Goal: Task Accomplishment & Management: Use online tool/utility

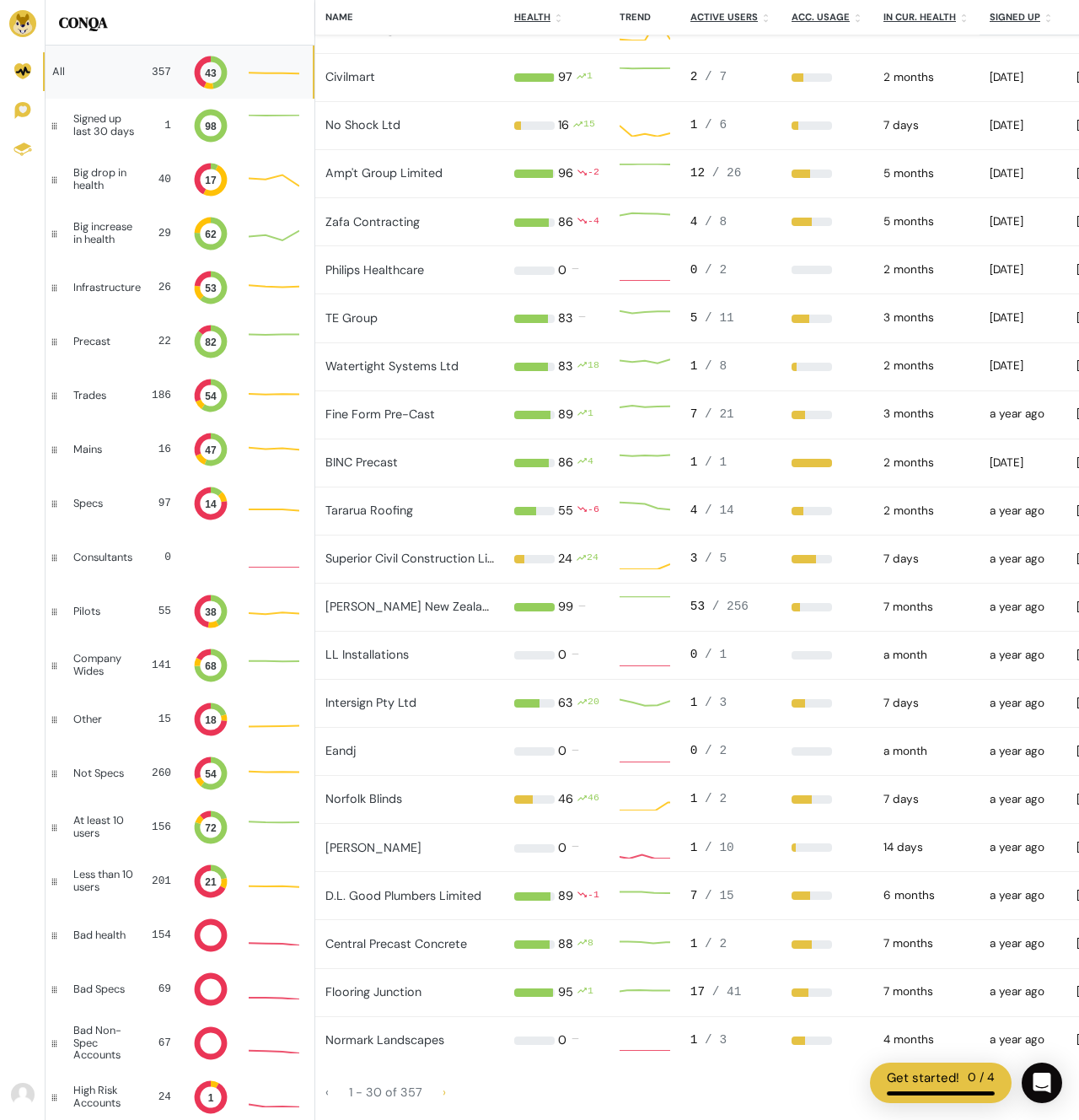
scroll to position [1, 1]
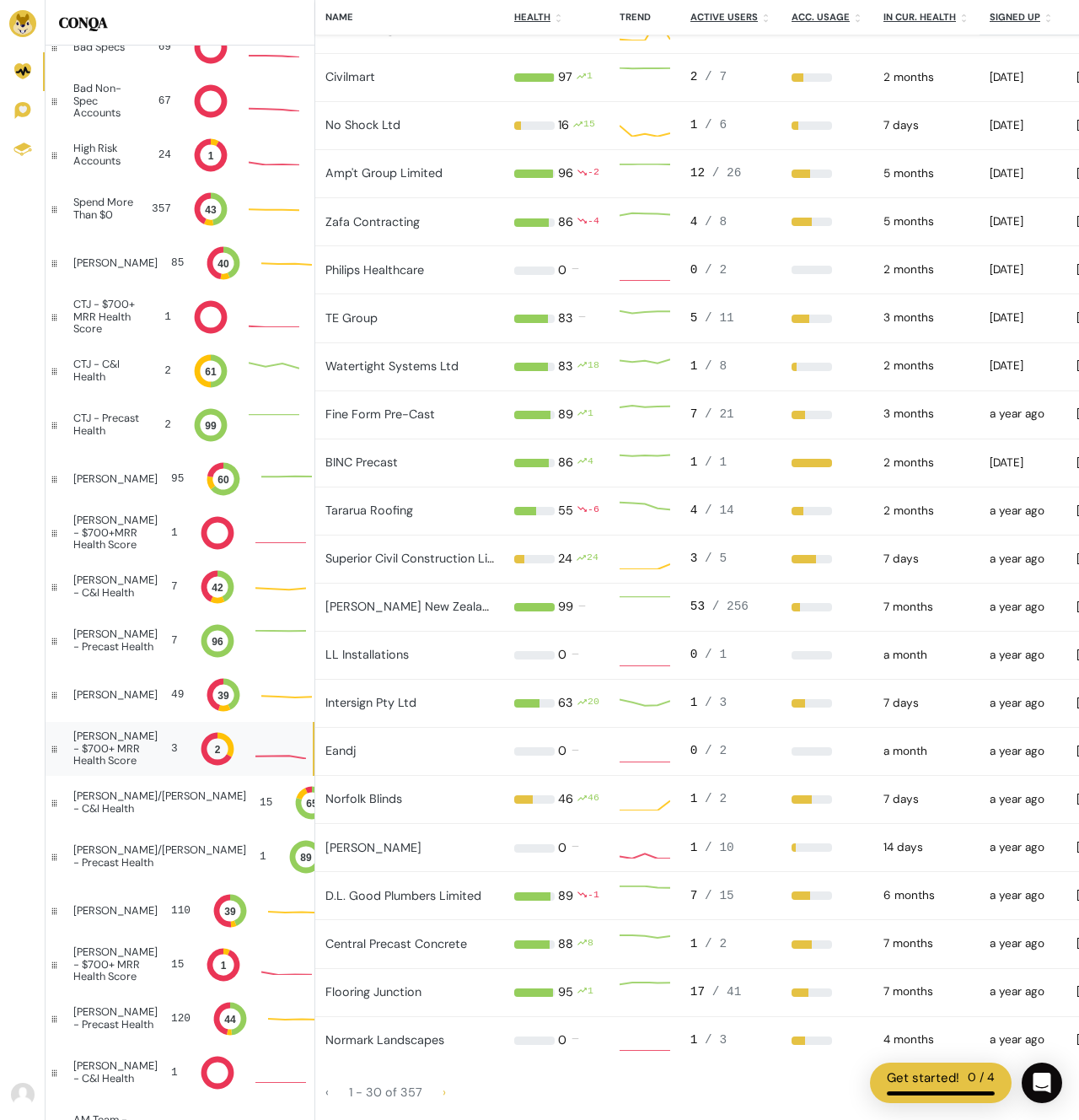
click at [92, 745] on div "[PERSON_NAME] - $700+ MRR Health Score" at bounding box center [115, 748] width 84 height 36
click at [108, 749] on div "[PERSON_NAME] - $700+ MRR Health Score" at bounding box center [115, 748] width 84 height 36
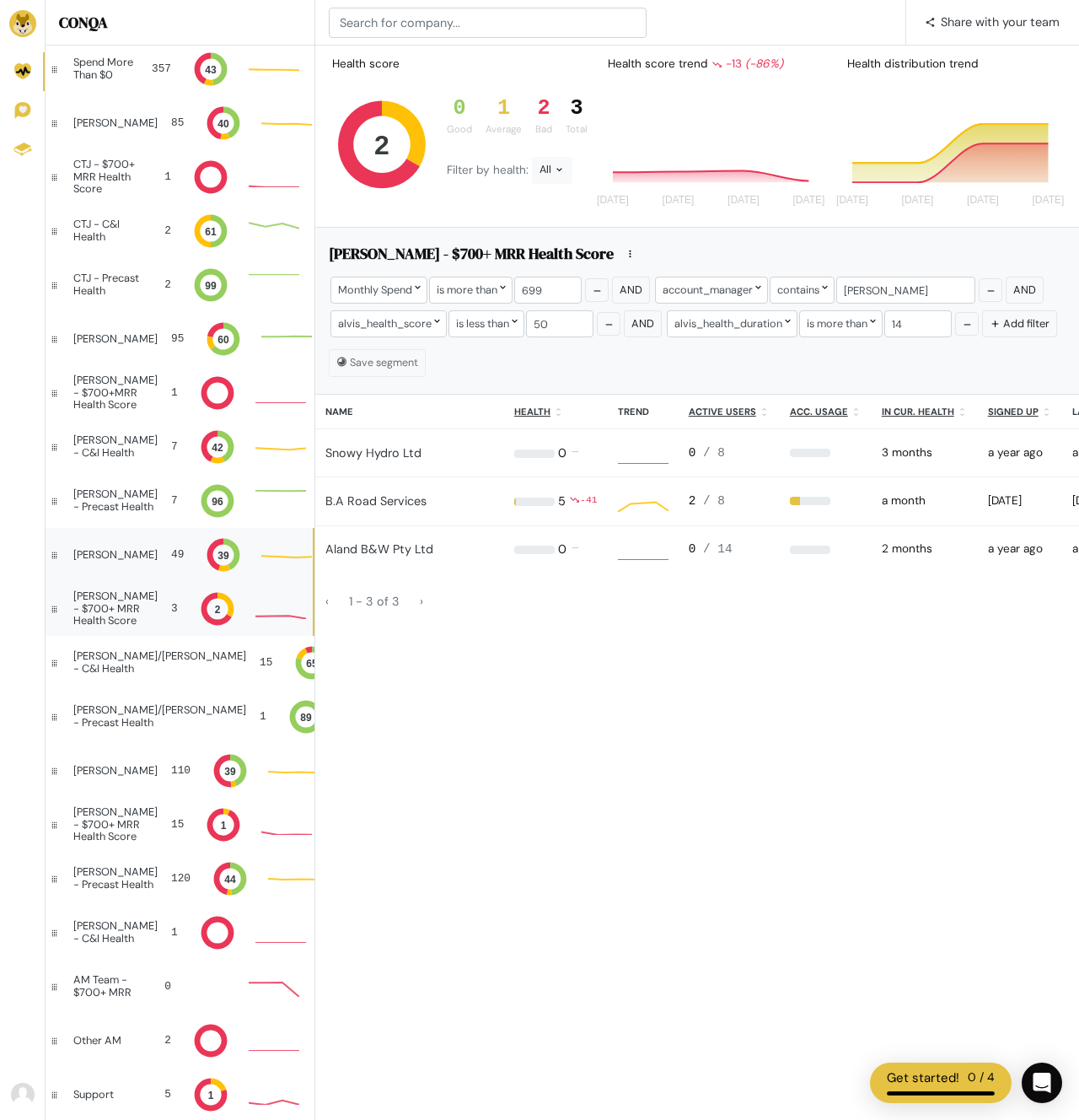
click at [118, 549] on div "[PERSON_NAME]" at bounding box center [115, 554] width 84 height 12
click at [125, 564] on div "[PERSON_NAME] 49 39 Bad: 22 Bad: 22 Bad: 22 43" at bounding box center [179, 554] width 267 height 54
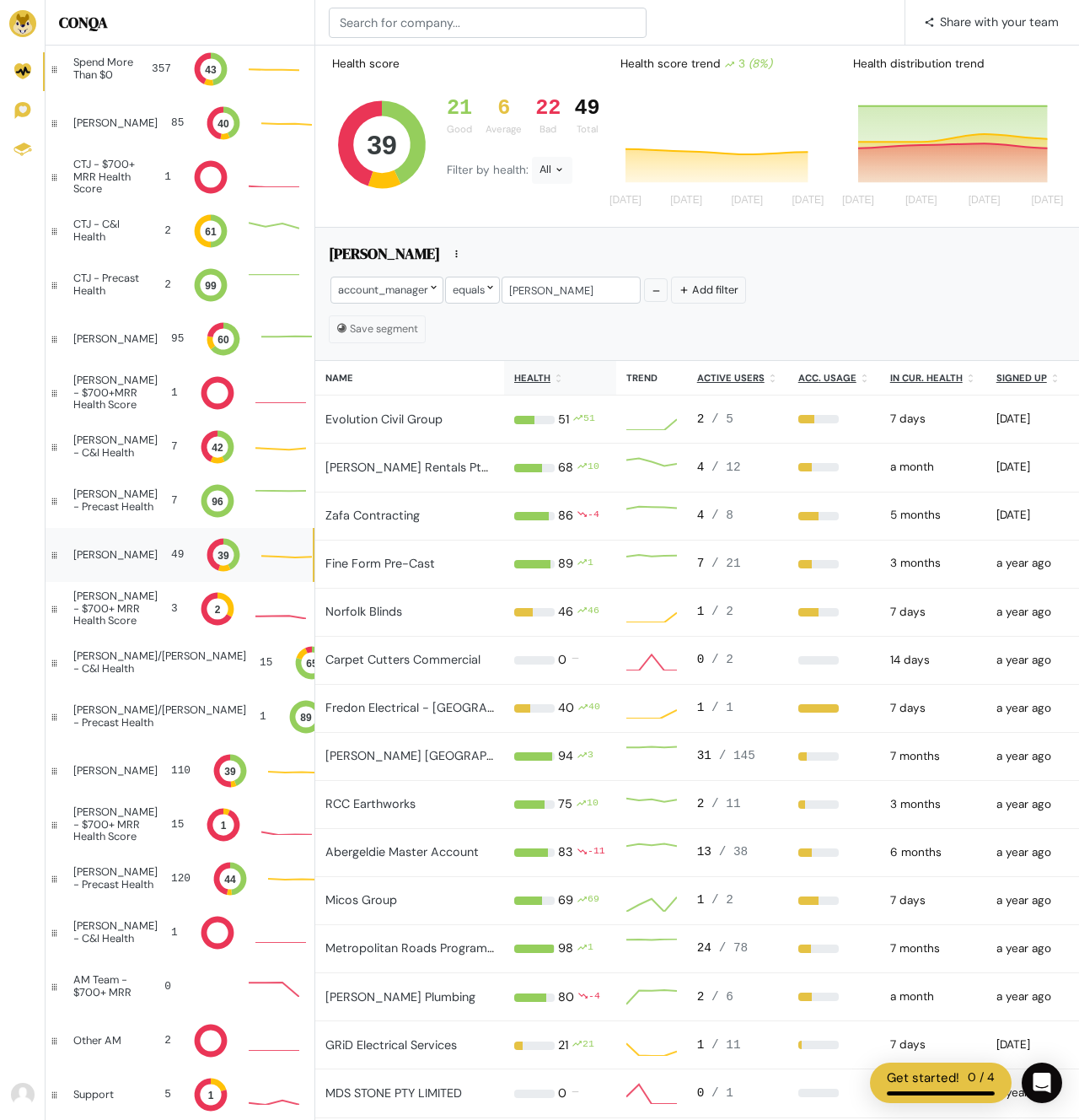
click at [556, 380] on icon at bounding box center [558, 378] width 5 height 8
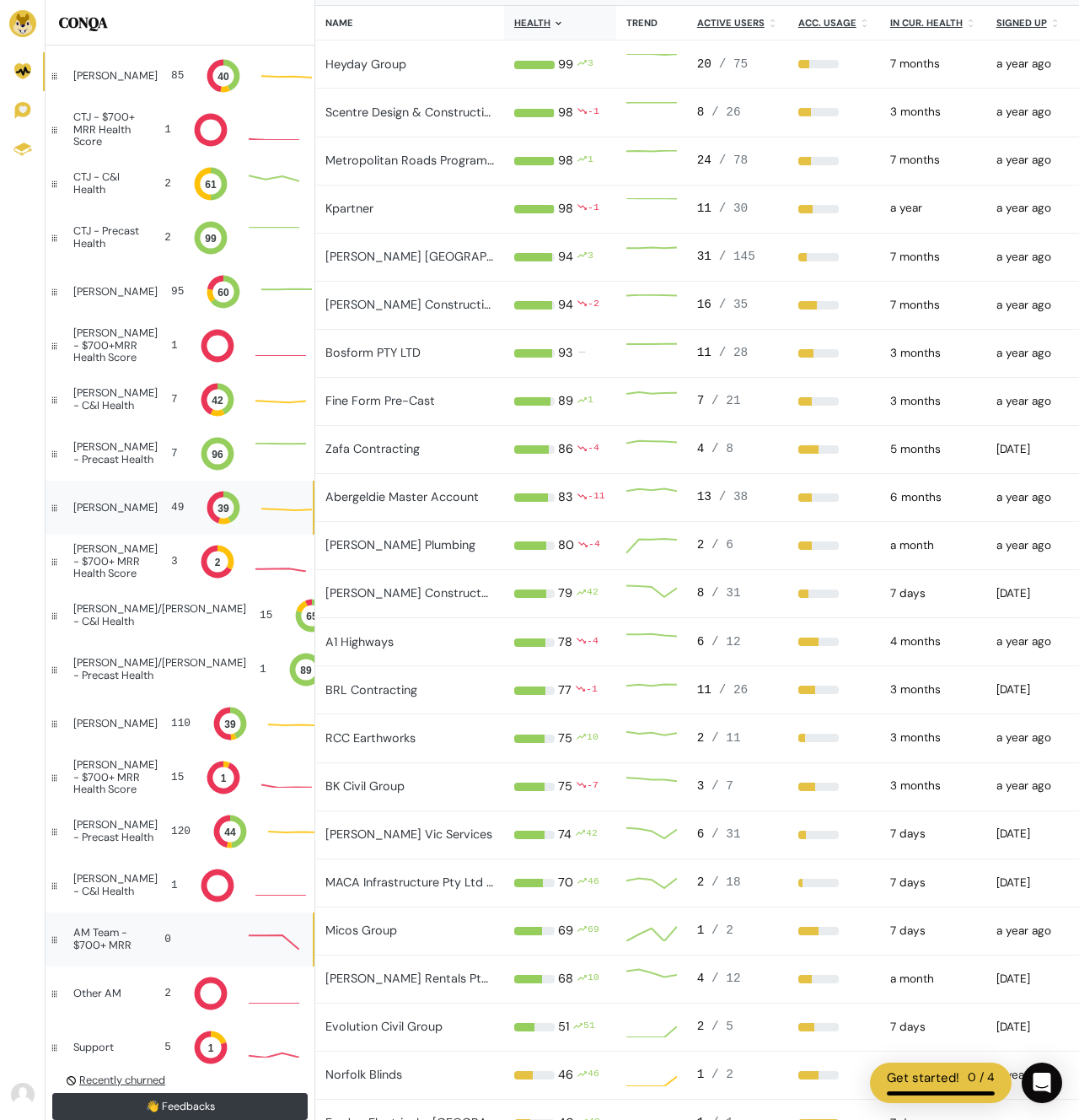
click at [126, 958] on div "AM Team - $700+ MRR 0" at bounding box center [179, 940] width 267 height 54
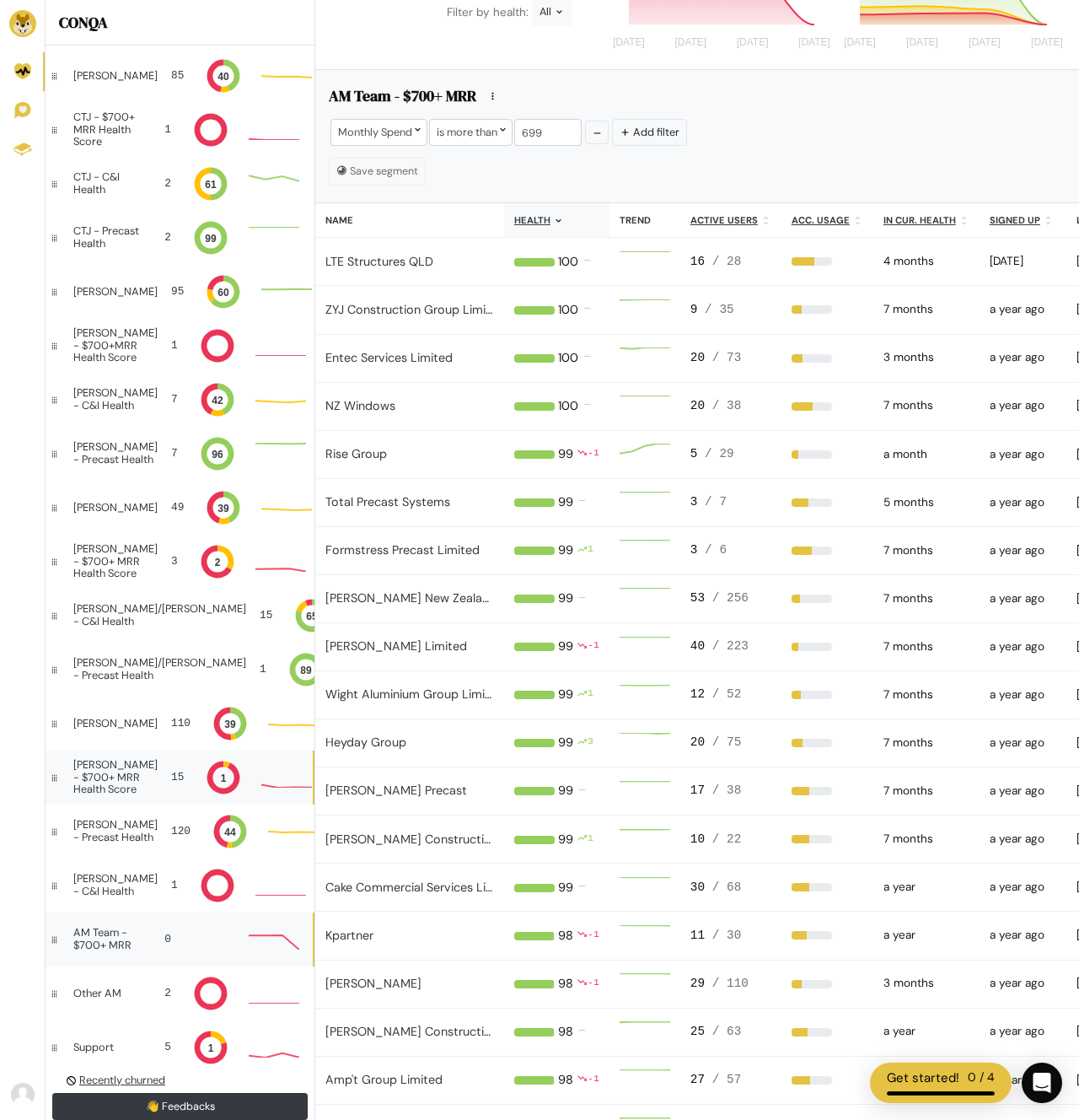
click at [130, 795] on div "[PERSON_NAME] - $700+ MRR Health Score" at bounding box center [115, 777] width 84 height 36
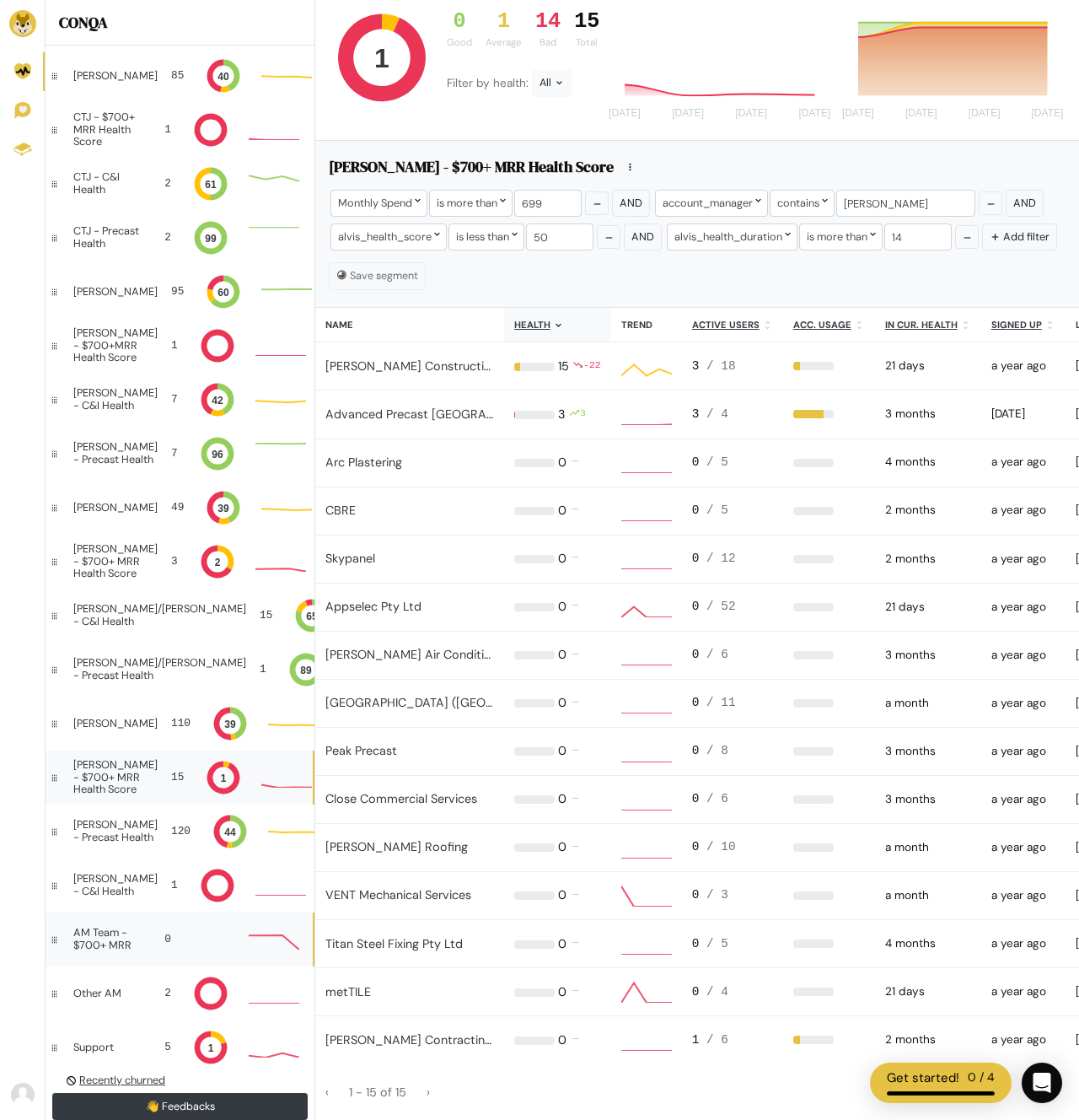
click at [114, 931] on div "AM Team - $700+ MRR" at bounding box center [107, 939] width 68 height 24
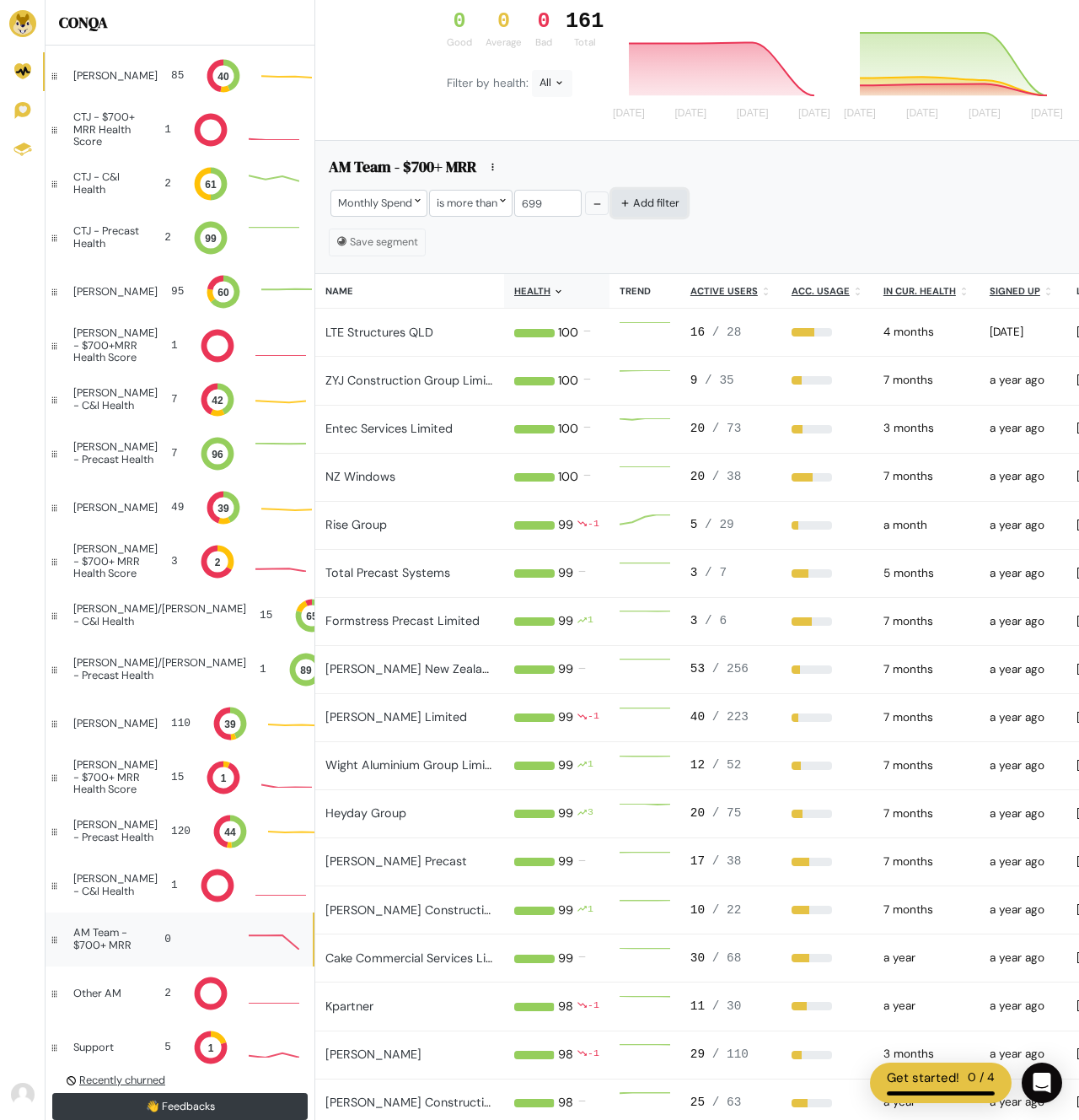
click at [641, 202] on button "Add filter" at bounding box center [649, 203] width 75 height 26
click at [678, 206] on div at bounding box center [698, 203] width 101 height 26
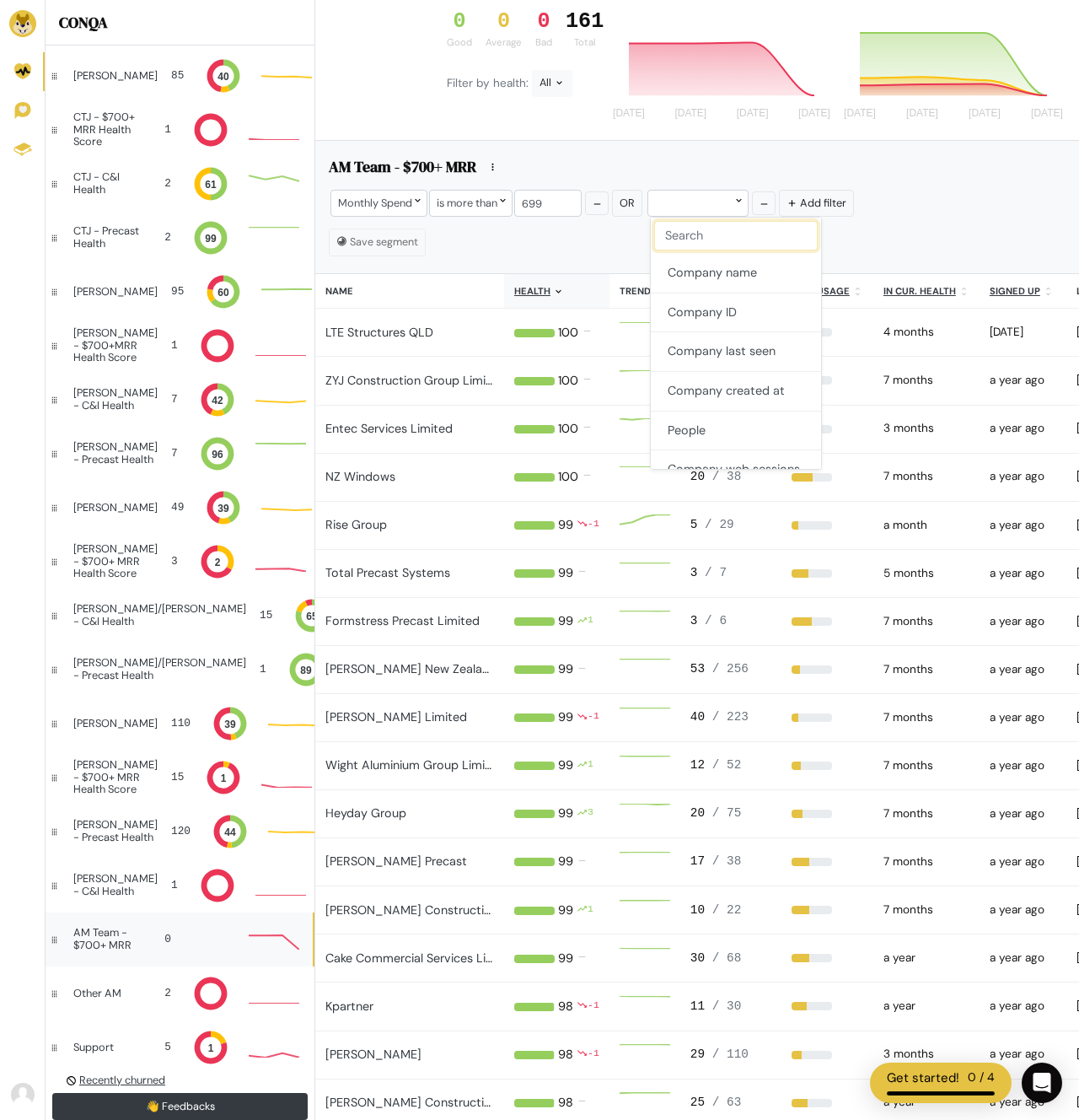
click at [693, 232] on input "text" at bounding box center [736, 236] width 164 height 31
type input "heal"
click at [732, 275] on button "alvis_health_score" at bounding box center [736, 273] width 170 height 40
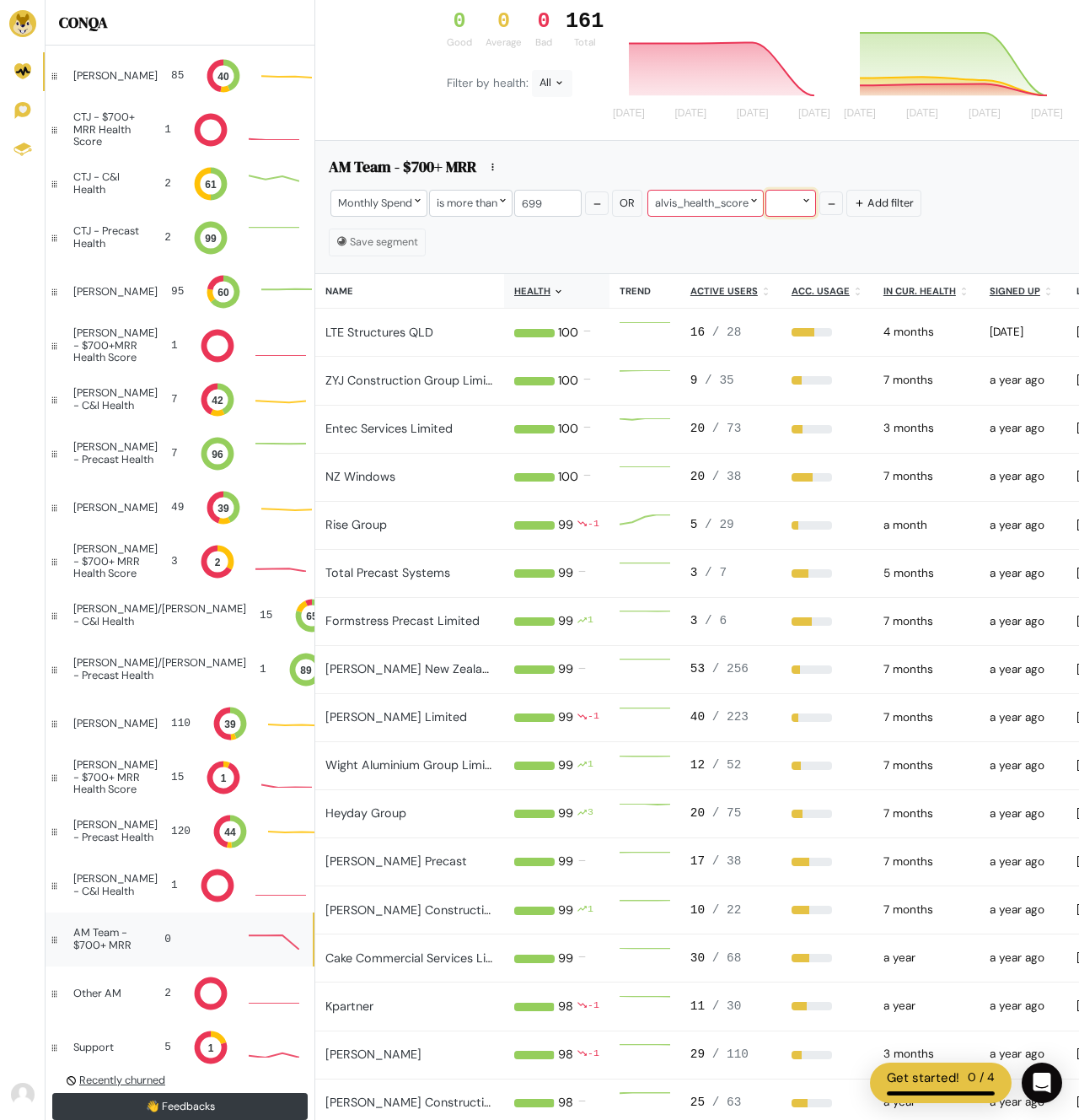
click at [807, 196] on icon at bounding box center [806, 200] width 11 height 11
click at [820, 358] on button "is less than" at bounding box center [830, 355] width 118 height 40
click at [884, 213] on input "number" at bounding box center [876, 203] width 68 height 26
type input "49"
click at [626, 233] on div "Save segment" at bounding box center [697, 242] width 737 height 27
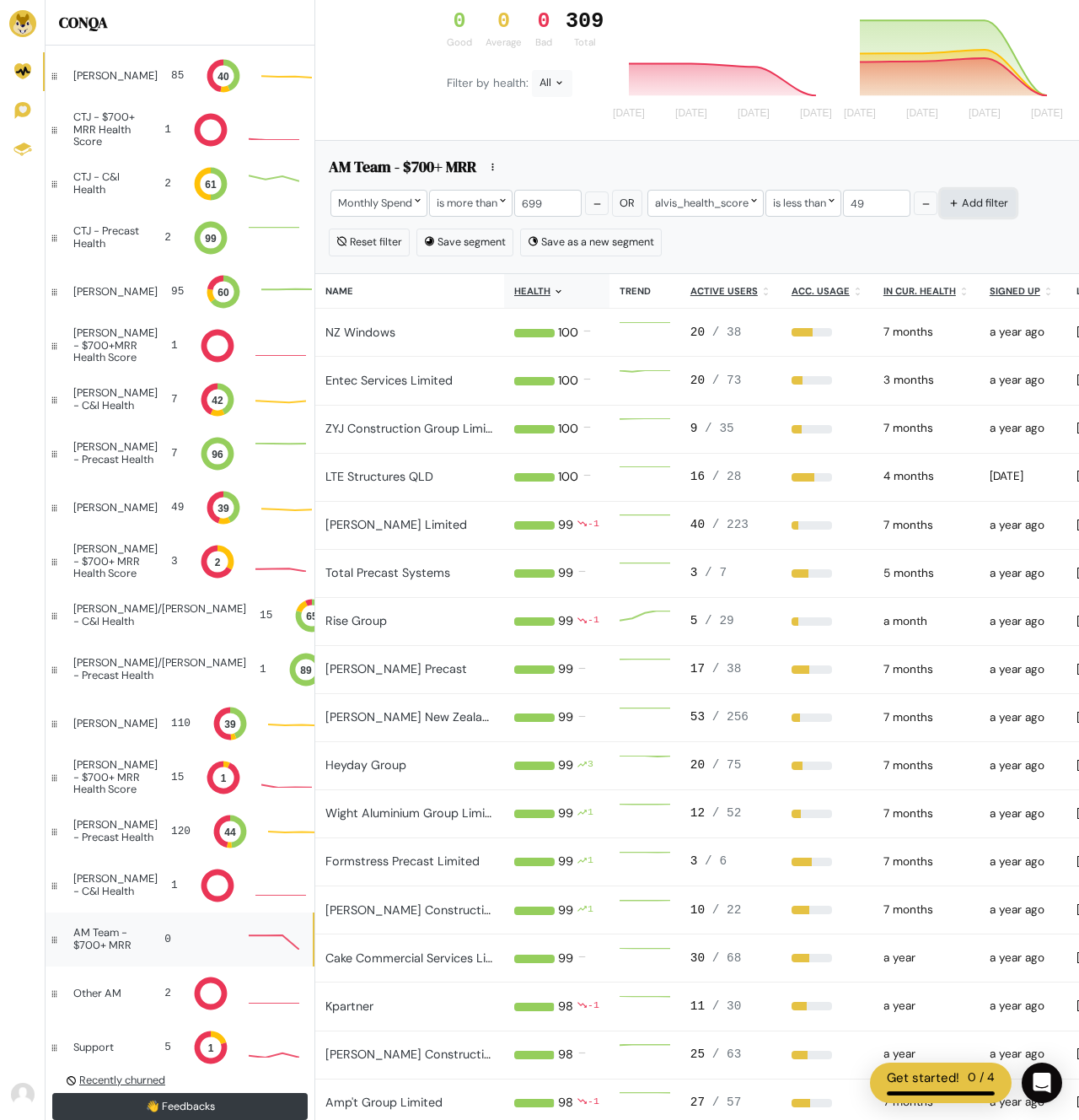
click at [975, 207] on button "Add filter" at bounding box center [978, 203] width 75 height 26
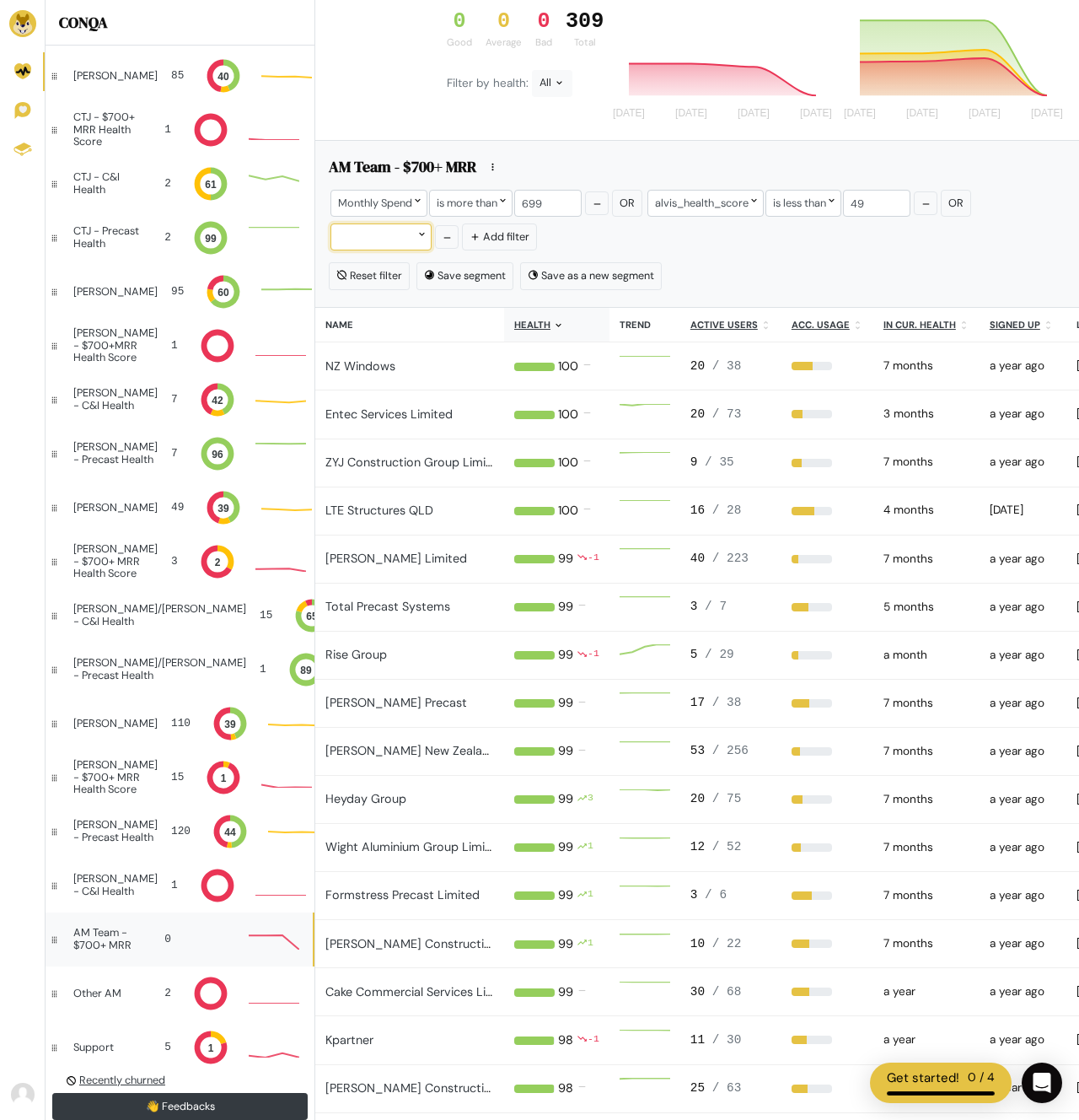
click at [367, 236] on div at bounding box center [380, 236] width 101 height 26
click at [358, 243] on div at bounding box center [380, 236] width 101 height 26
click at [357, 242] on div at bounding box center [380, 236] width 101 height 26
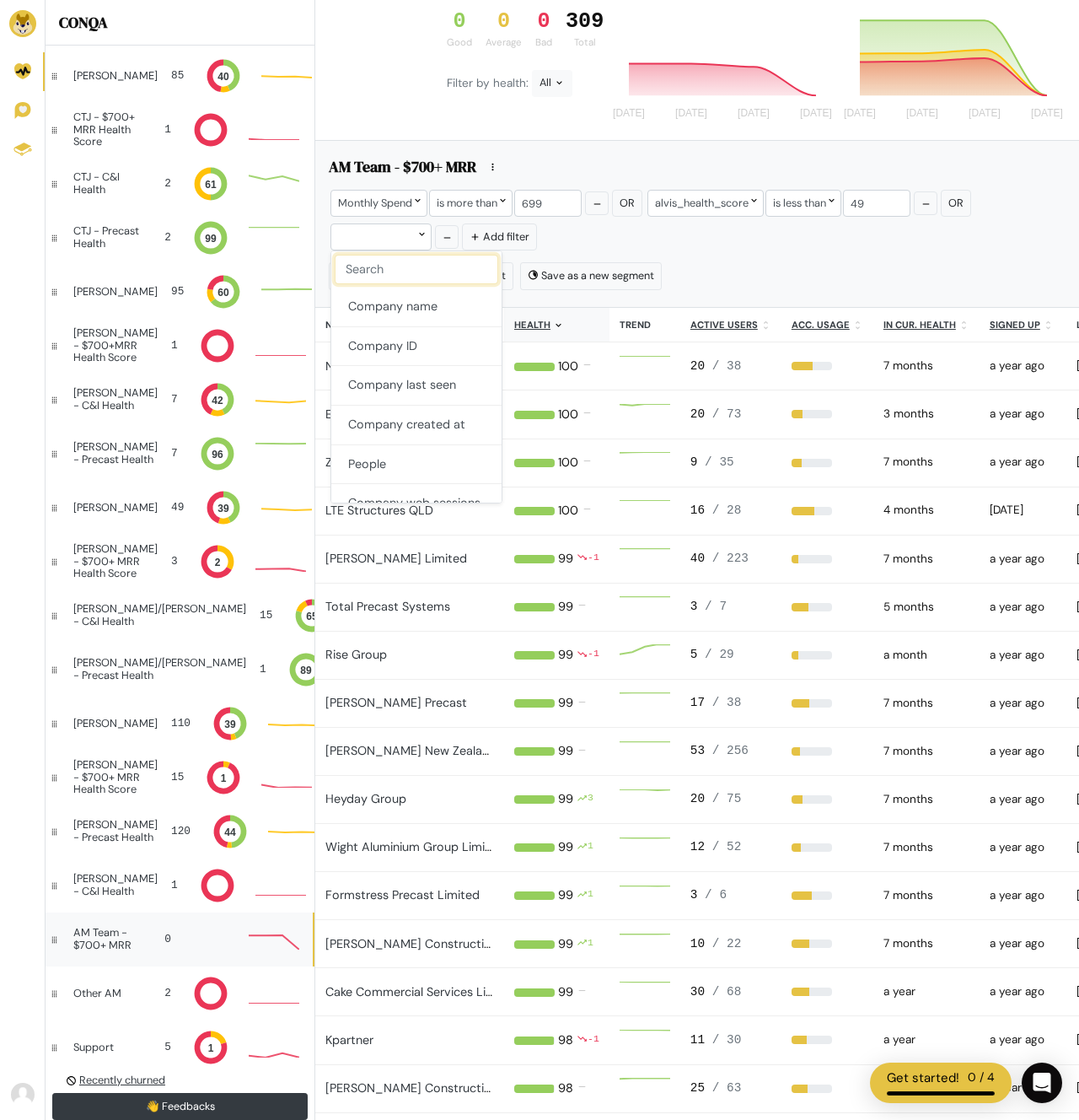
click at [361, 278] on input "text" at bounding box center [416, 269] width 164 height 31
type input "dura"
click at [396, 302] on button "alvis_health_duration" at bounding box center [416, 307] width 170 height 39
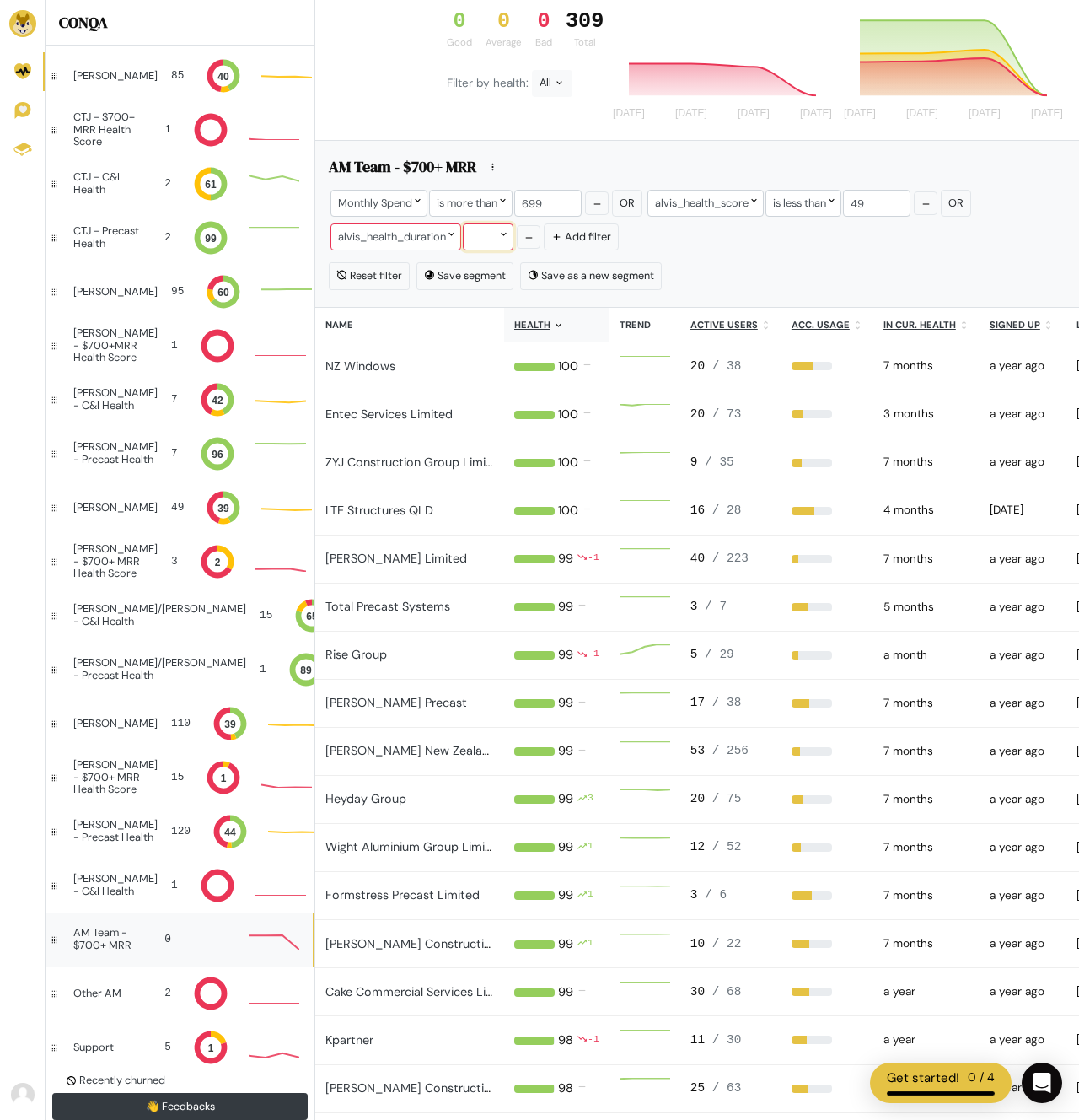
click at [504, 231] on icon at bounding box center [503, 234] width 11 height 11
click at [514, 340] on button "is more than" at bounding box center [525, 349] width 118 height 40
click at [586, 242] on input "number" at bounding box center [581, 236] width 68 height 26
type input "1"
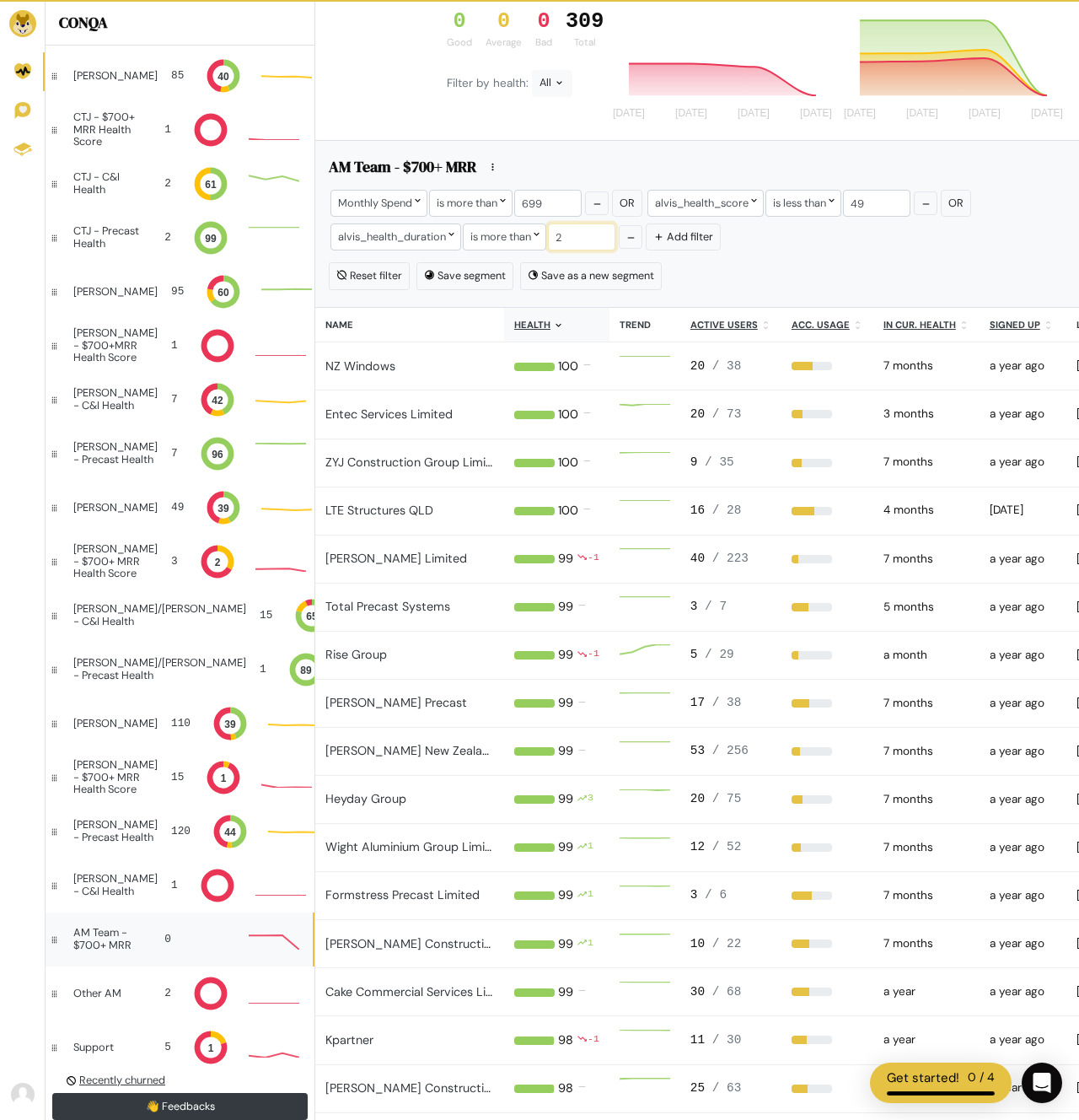
click at [582, 240] on input "2" at bounding box center [581, 236] width 68 height 26
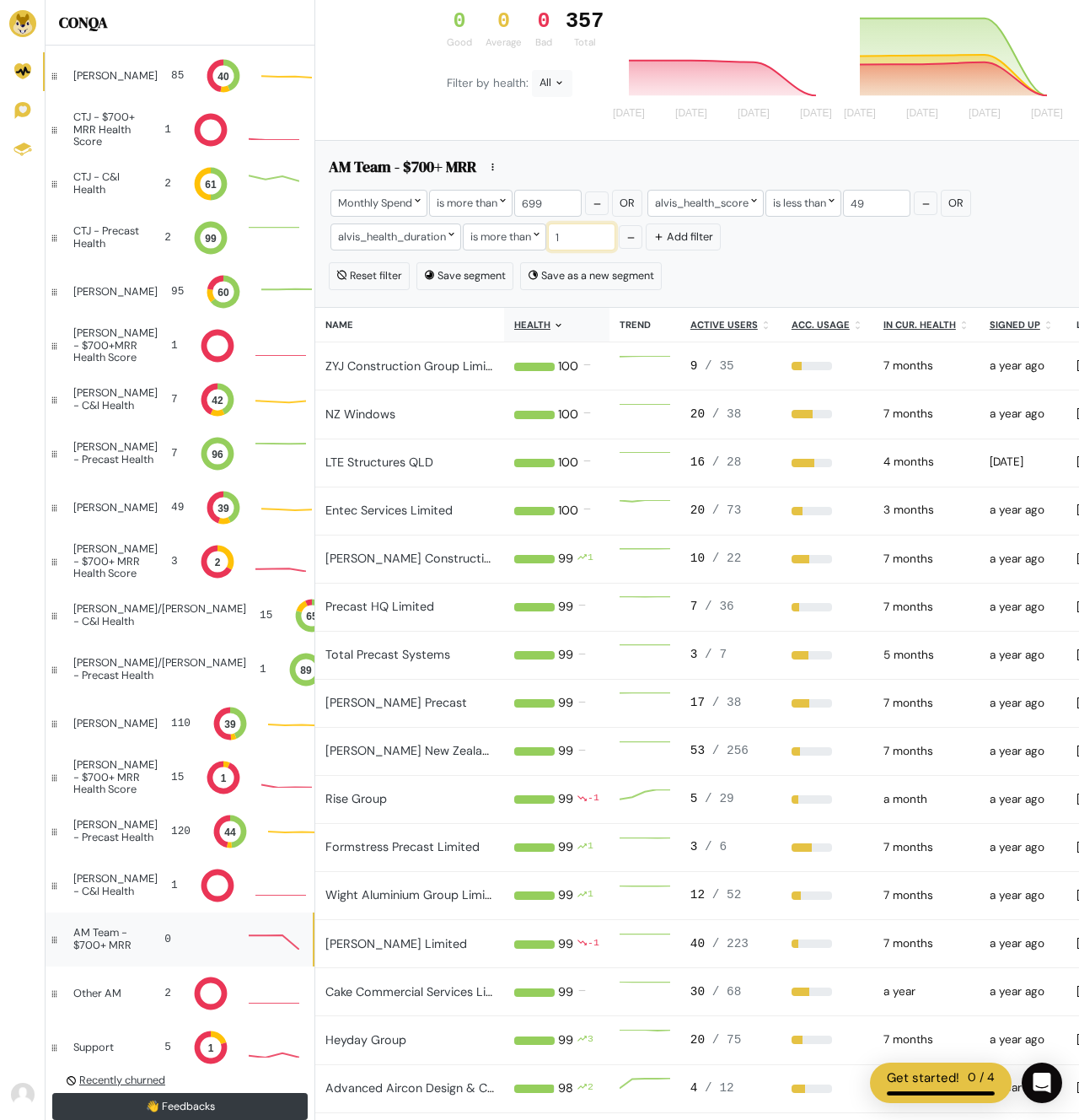
type input "14"
click at [809, 262] on div "Reset filter Save segment Save as a new segment" at bounding box center [697, 275] width 737 height 27
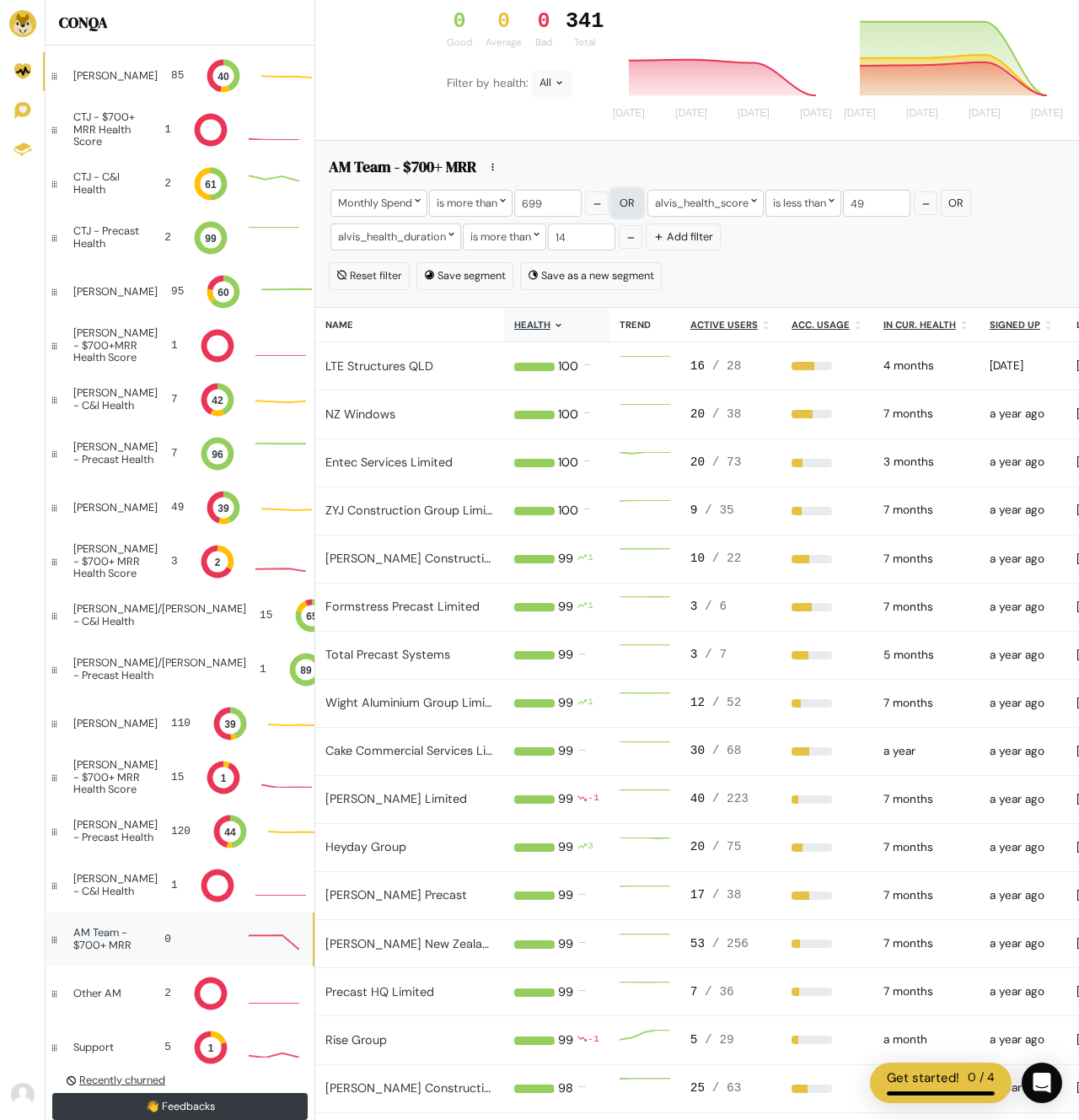
click at [623, 191] on button "Or" at bounding box center [626, 203] width 31 height 26
click at [968, 201] on span "Or" at bounding box center [963, 202] width 15 height 14
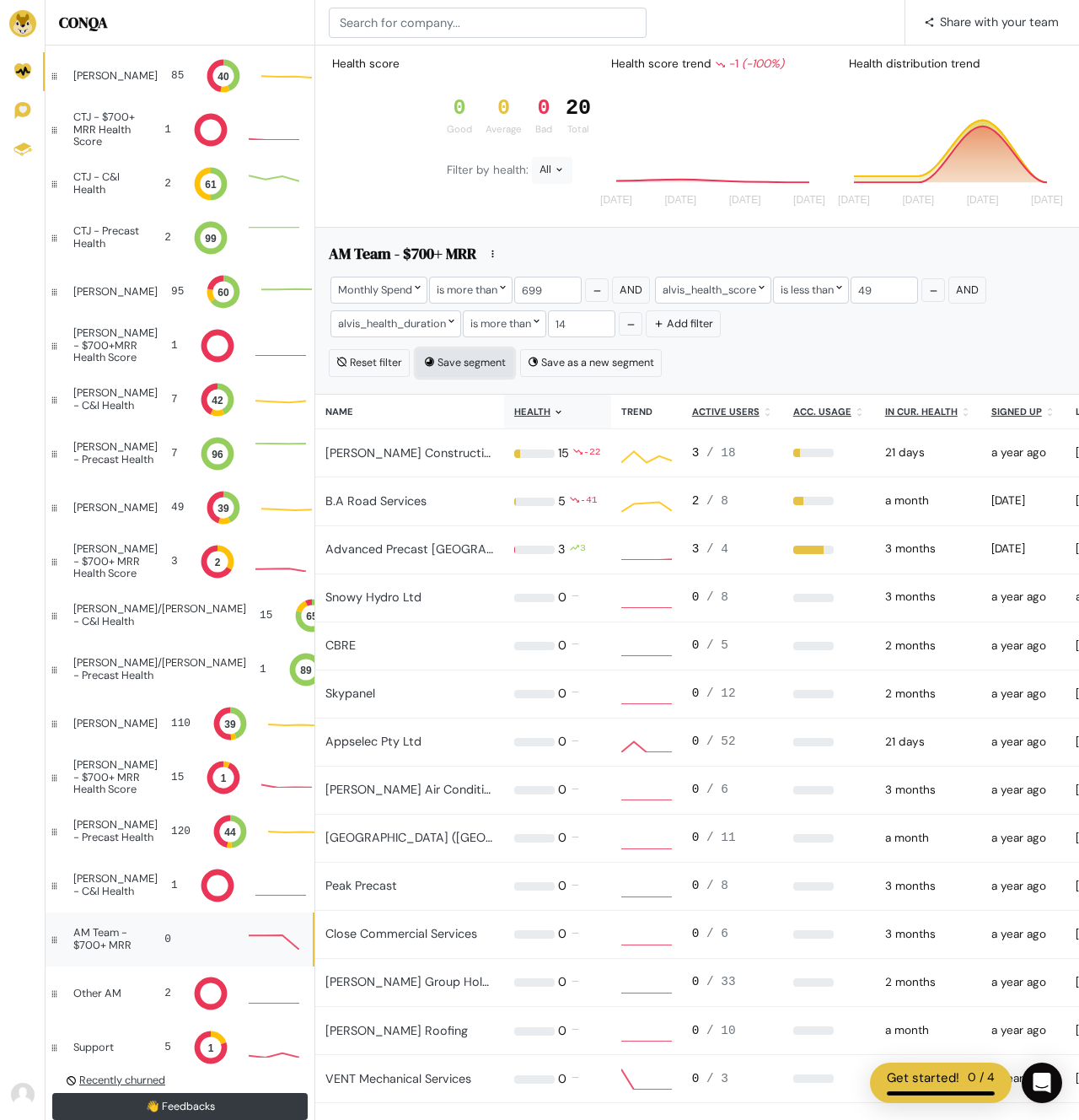
click at [459, 355] on button "Save segment" at bounding box center [465, 362] width 97 height 27
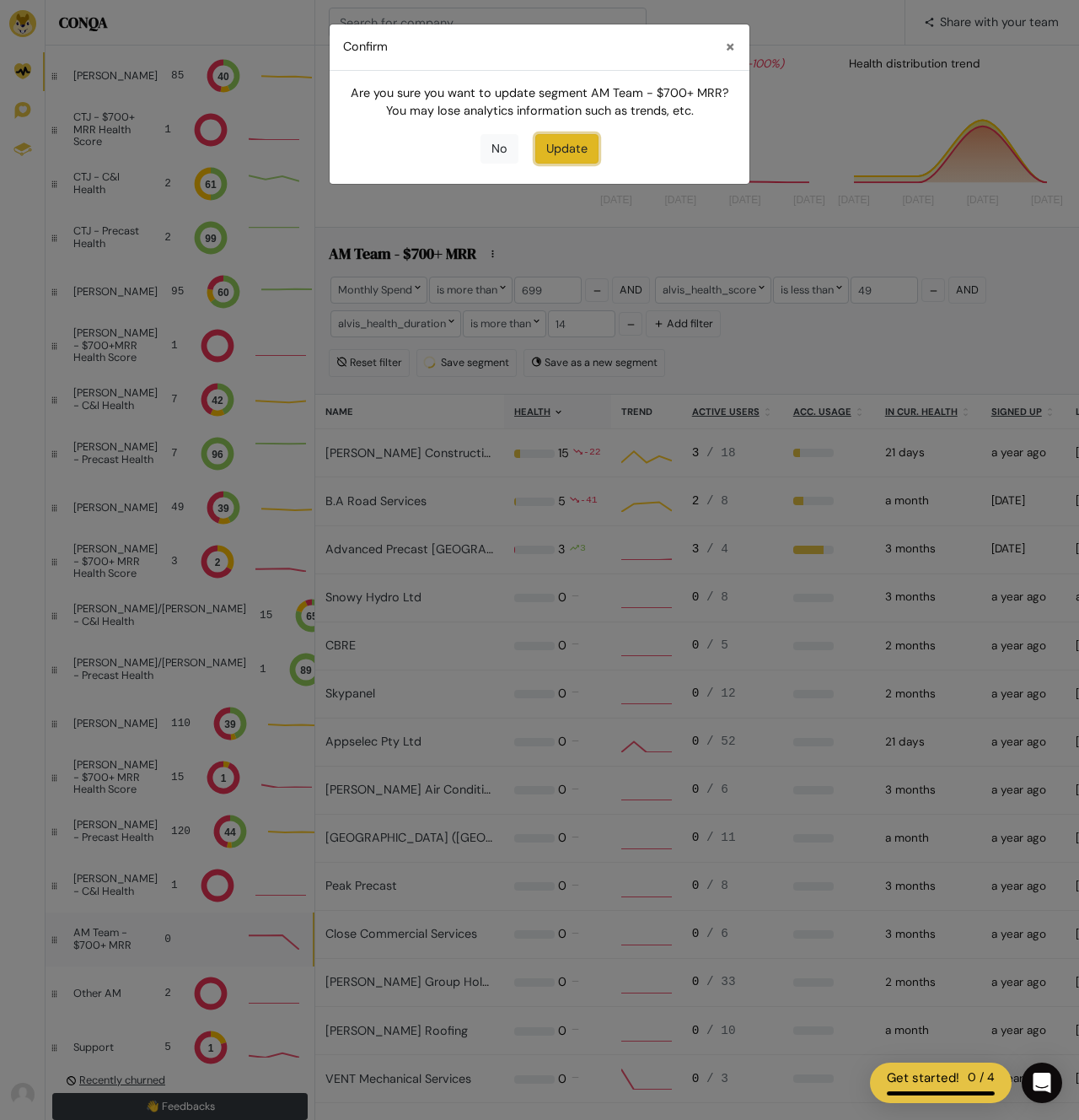
click at [585, 146] on button "Update" at bounding box center [566, 149] width 63 height 31
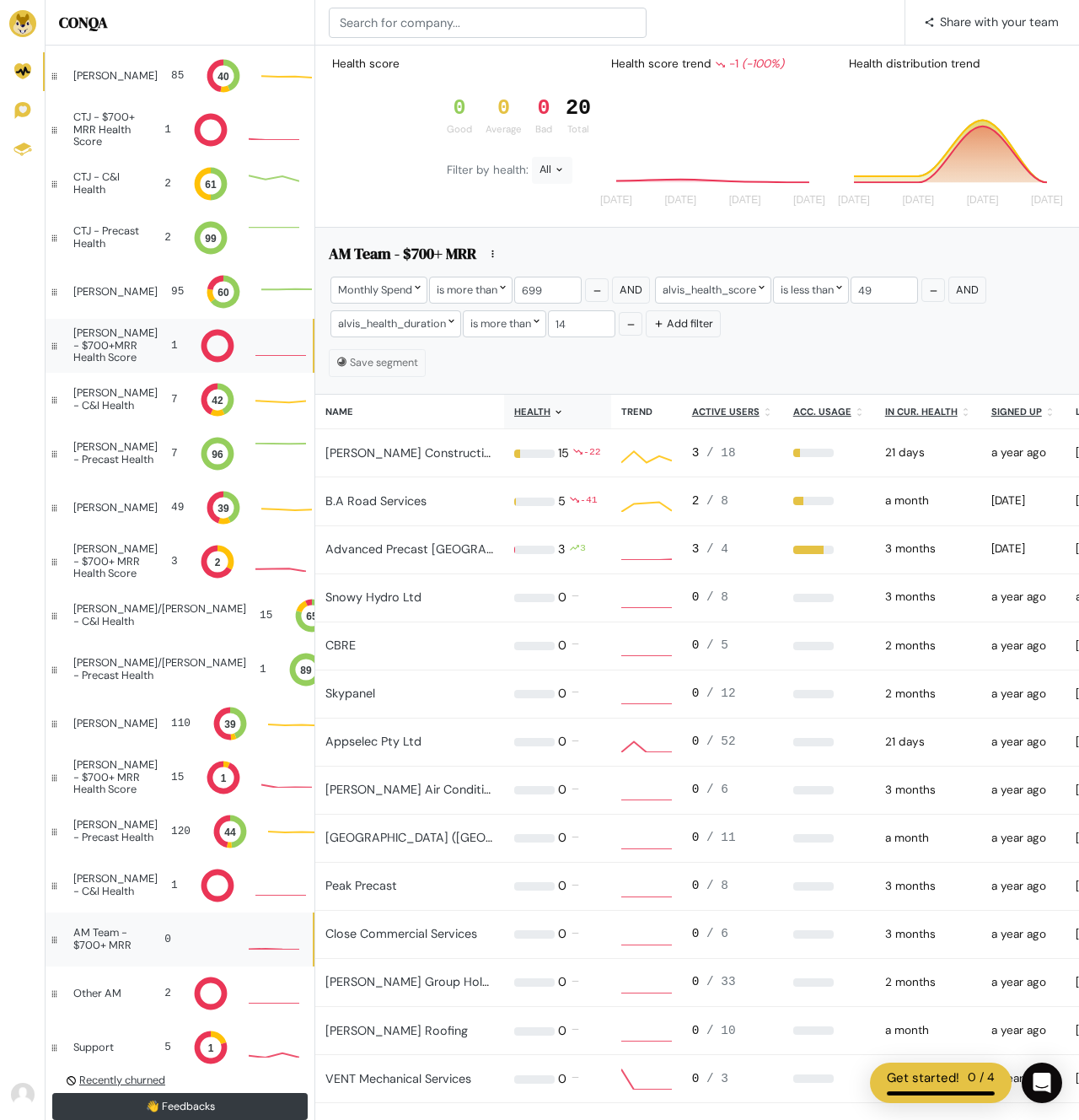
click at [143, 347] on div "[PERSON_NAME] - $700+MRR Health Score" at bounding box center [115, 344] width 84 height 36
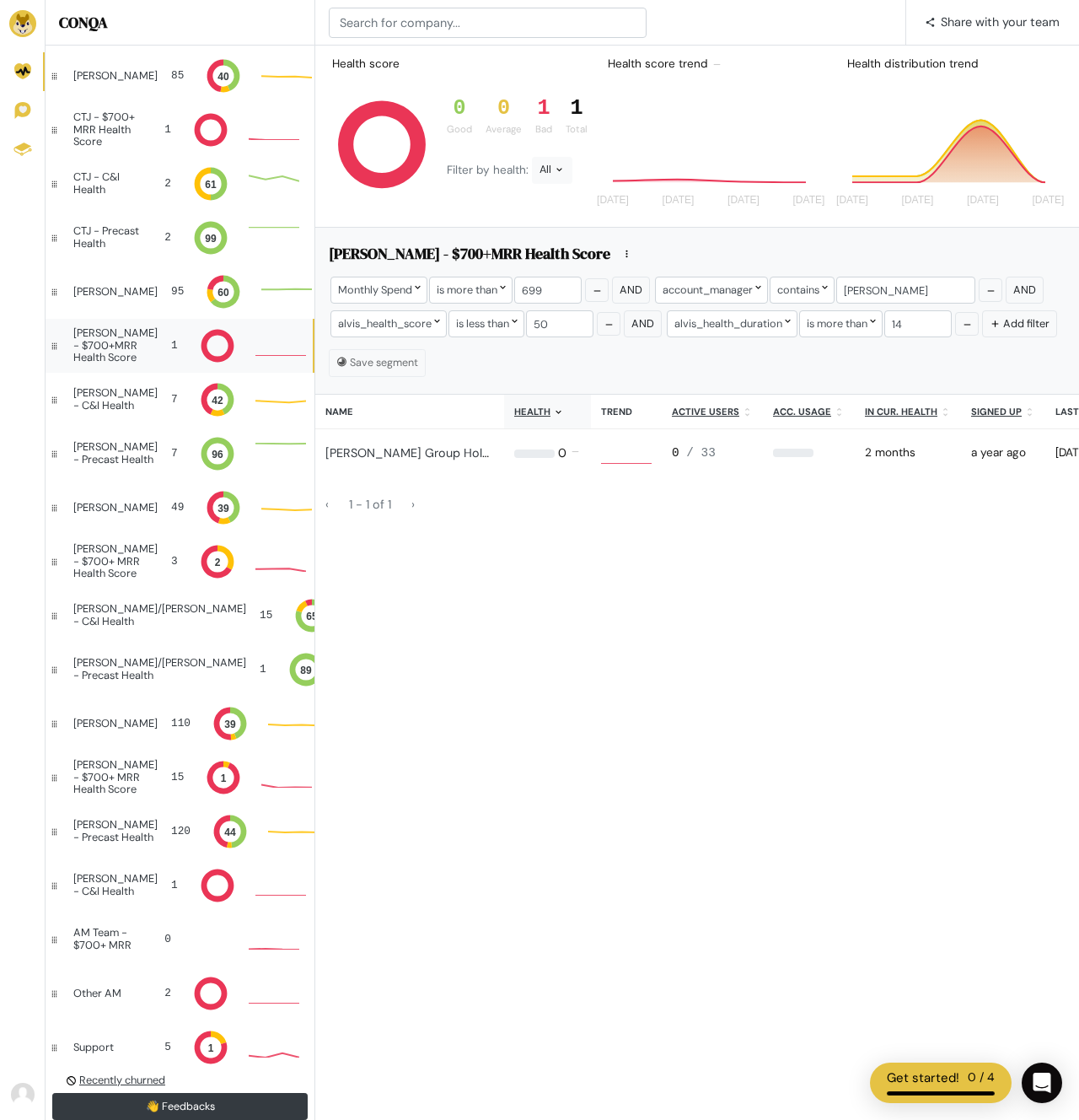
scroll to position [1, 1]
click at [142, 565] on div "[PERSON_NAME] - $700+ MRR Health Score" at bounding box center [115, 561] width 84 height 36
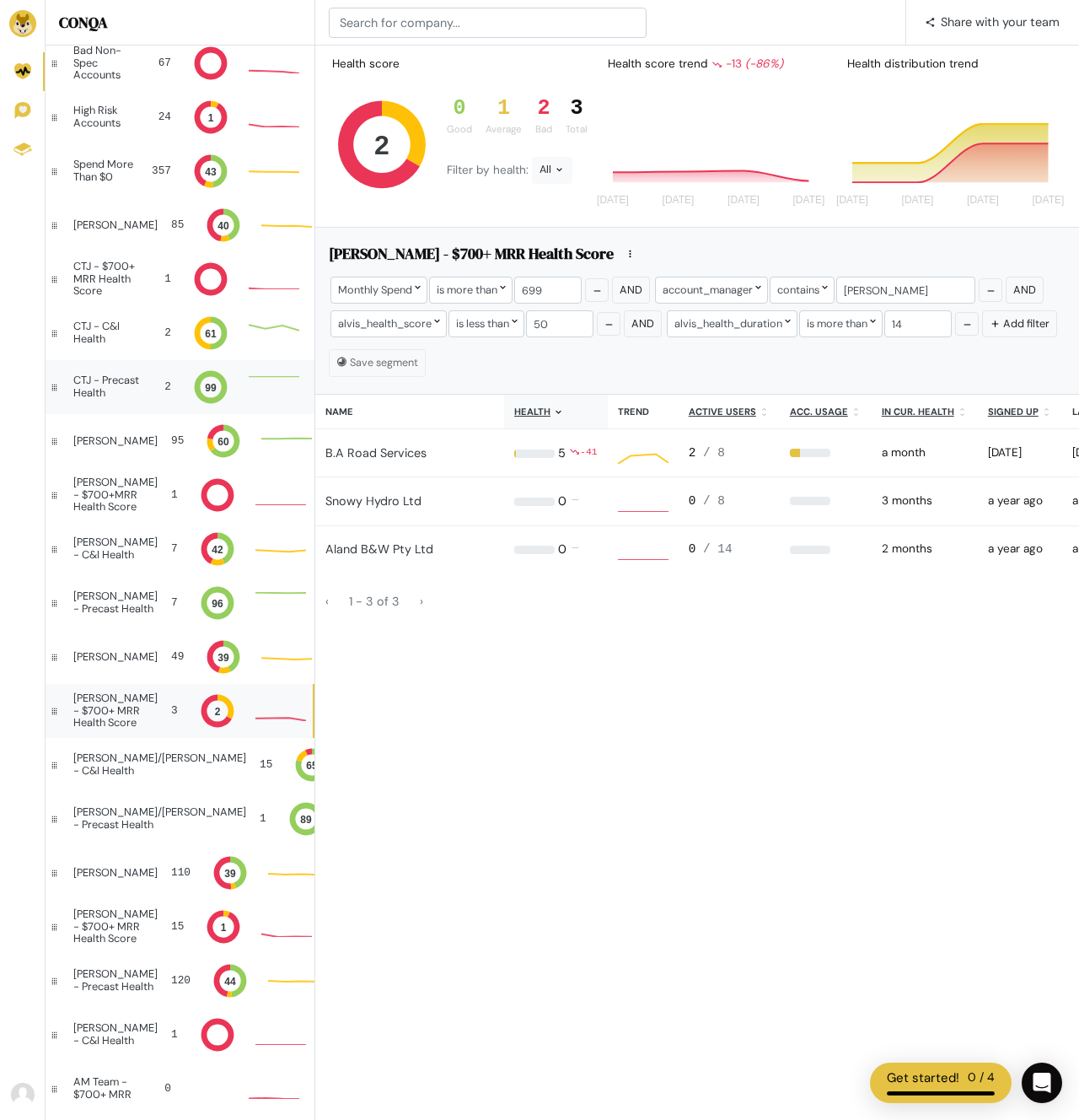
scroll to position [1077, 0]
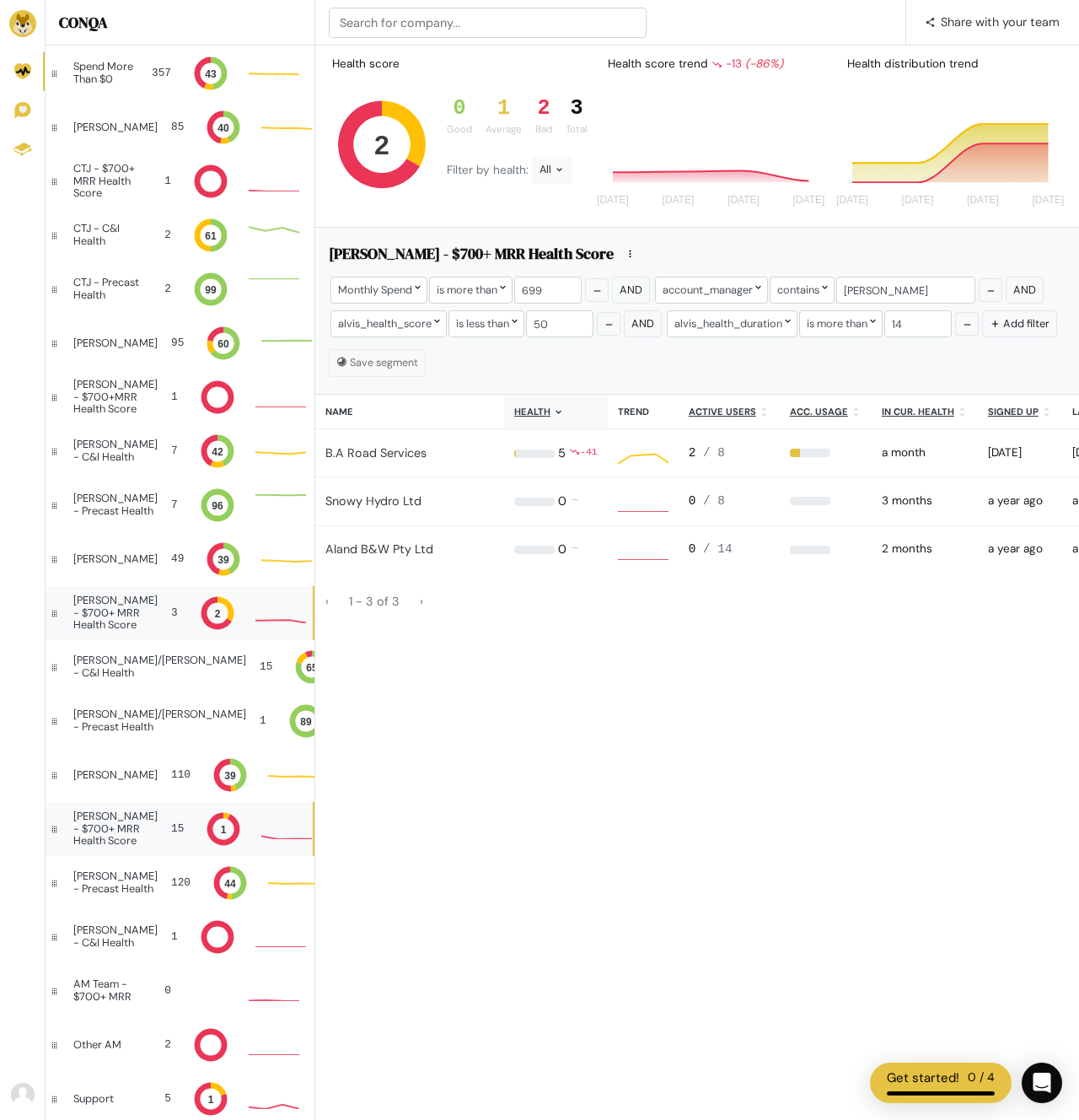
click at [137, 843] on div "[PERSON_NAME] - $700+ MRR Health Score" at bounding box center [115, 828] width 84 height 36
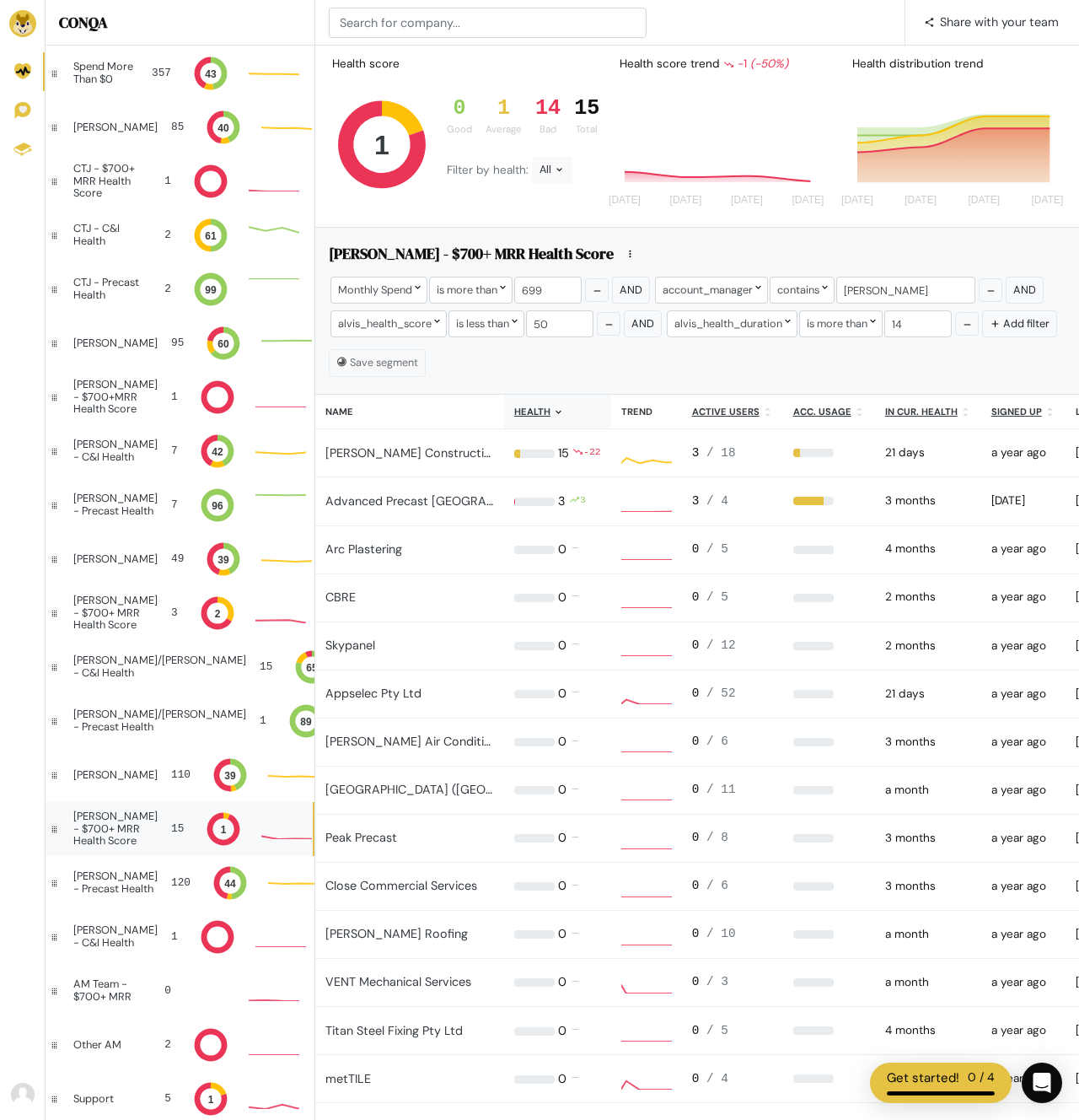
scroll to position [1, 1]
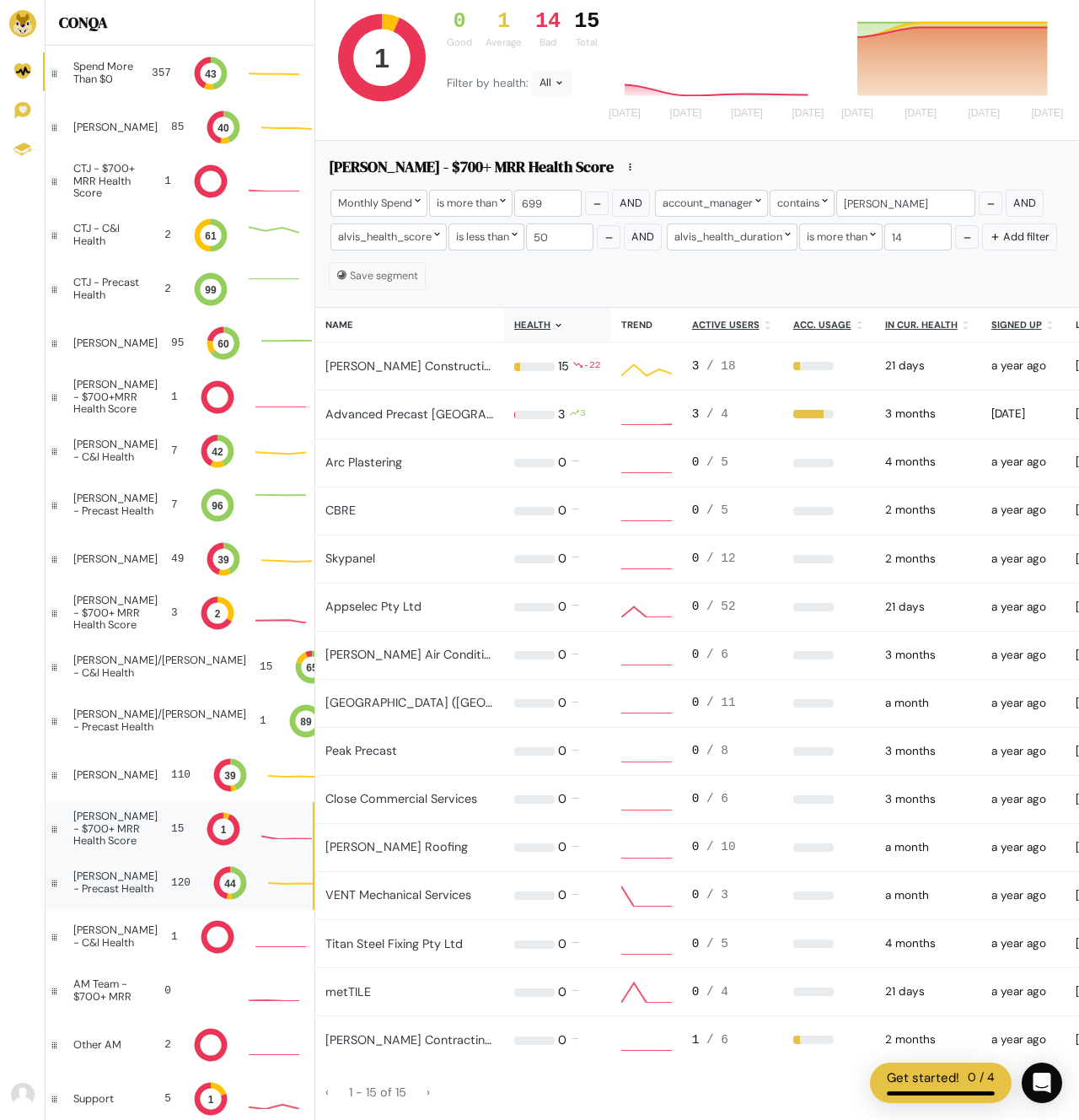
click at [78, 890] on div "[PERSON_NAME] - Precast Health" at bounding box center [115, 882] width 84 height 24
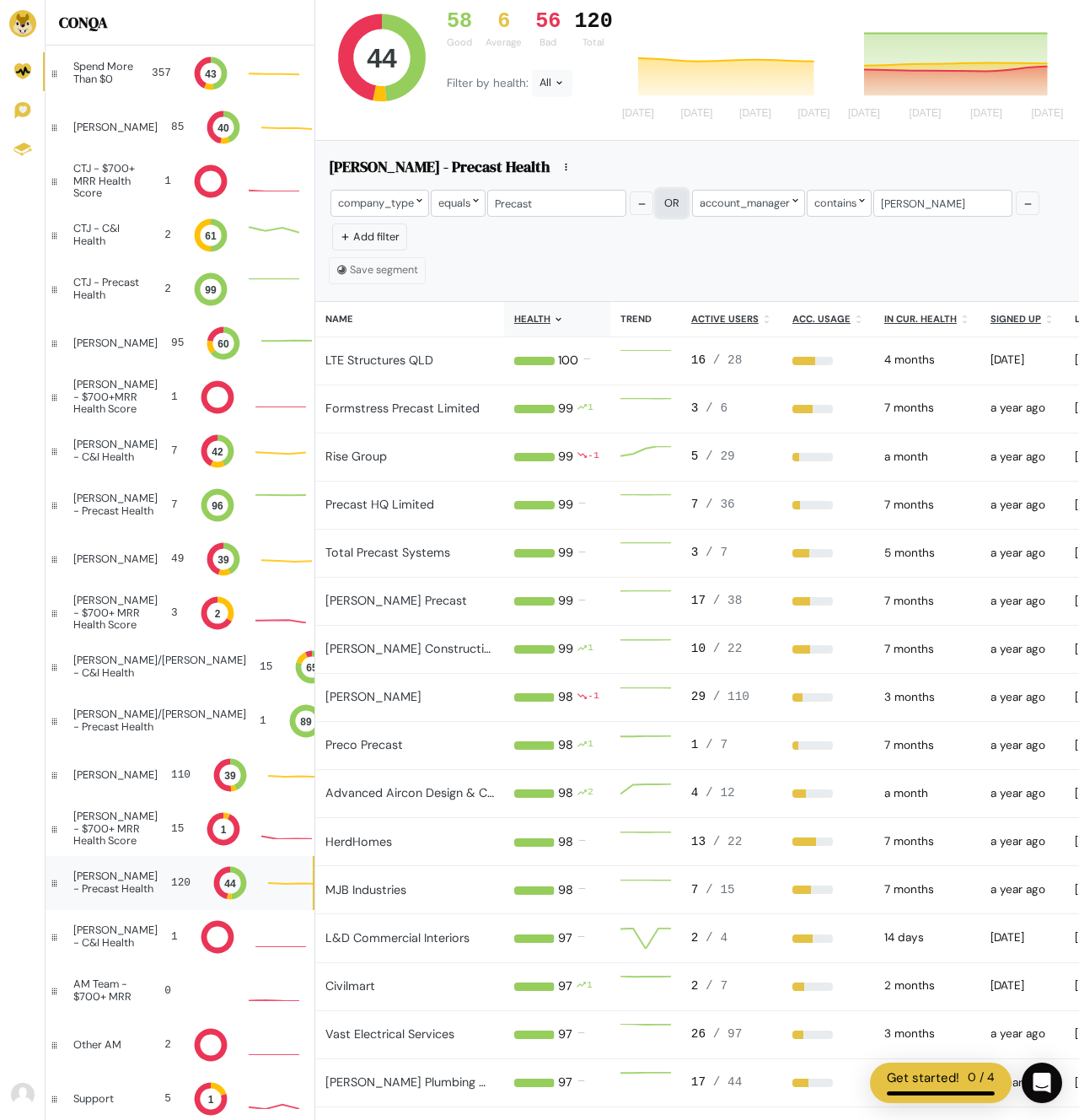
click at [664, 209] on span "Or" at bounding box center [672, 202] width 15 height 14
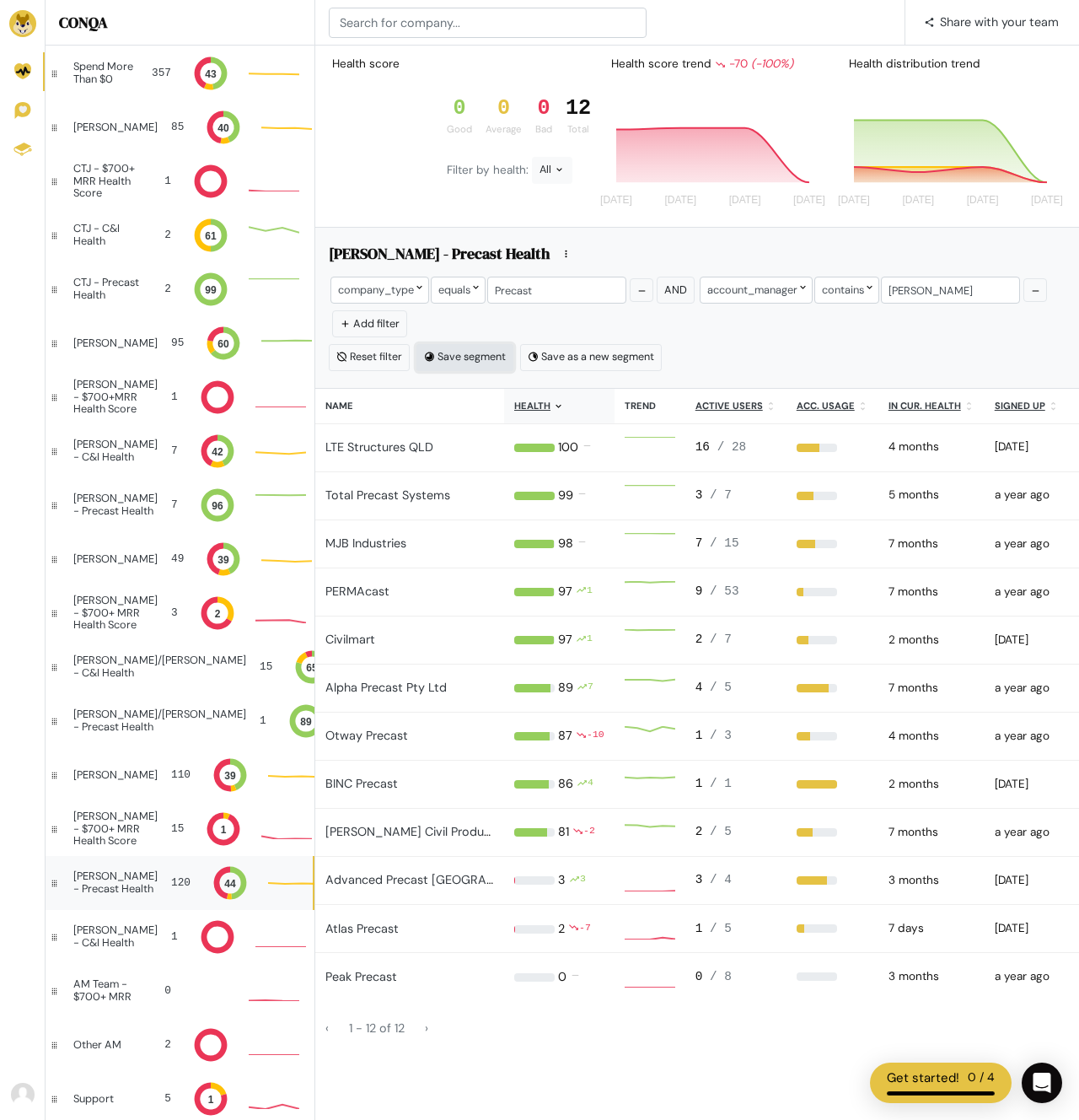
click at [478, 355] on button "Save segment" at bounding box center [465, 357] width 97 height 27
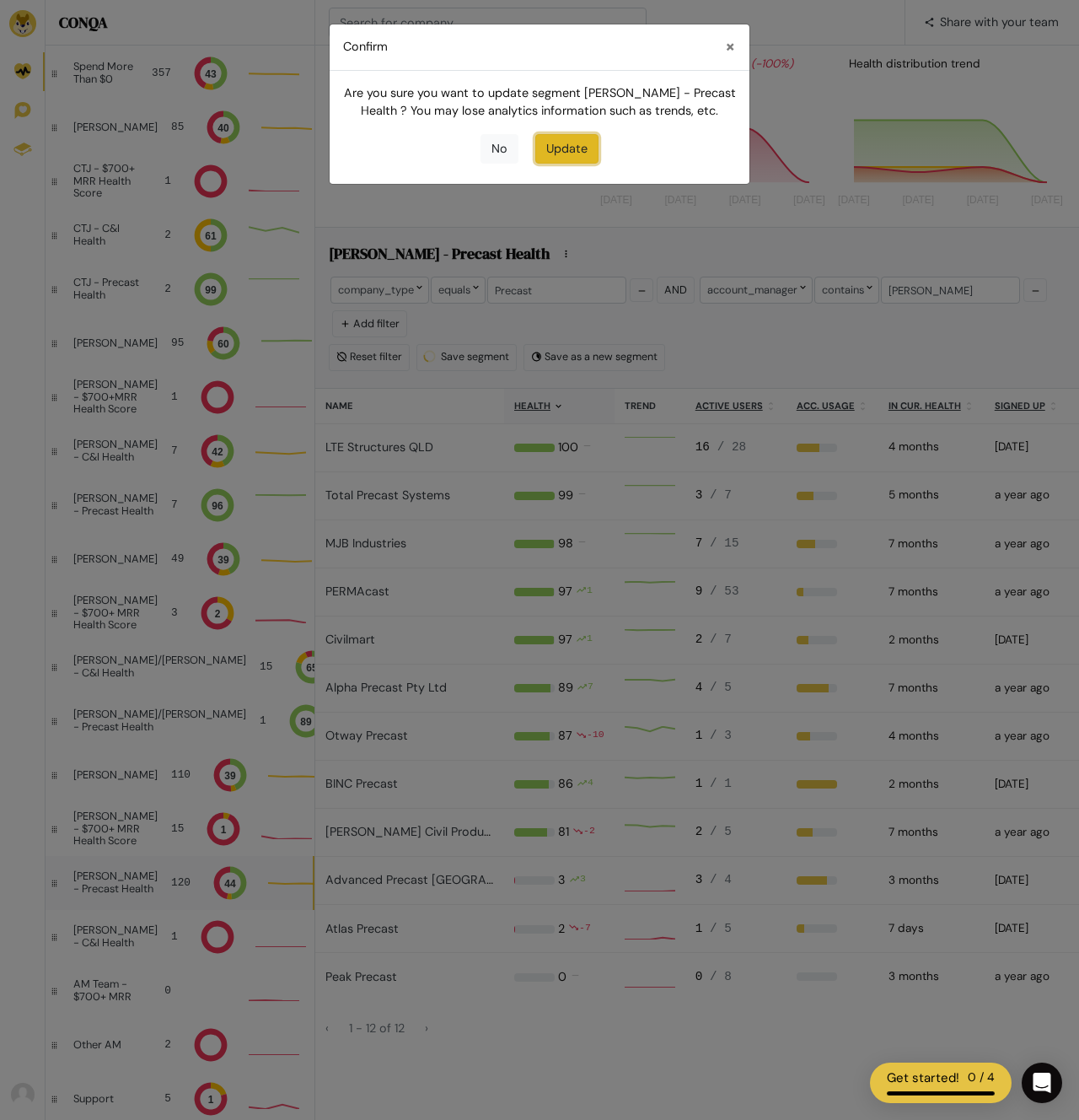
click at [561, 137] on button "Update" at bounding box center [566, 149] width 63 height 31
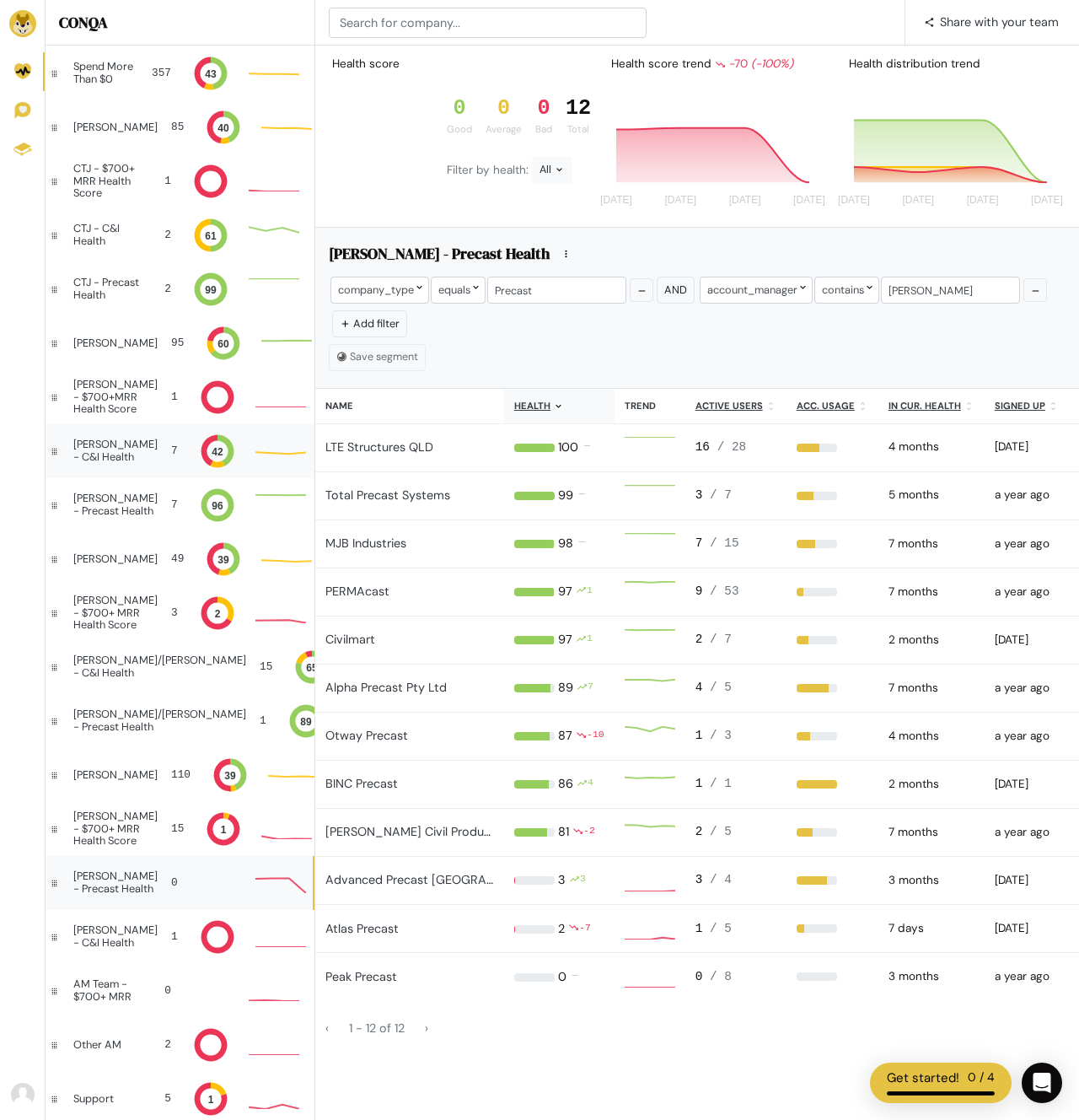
scroll to position [1129, 0]
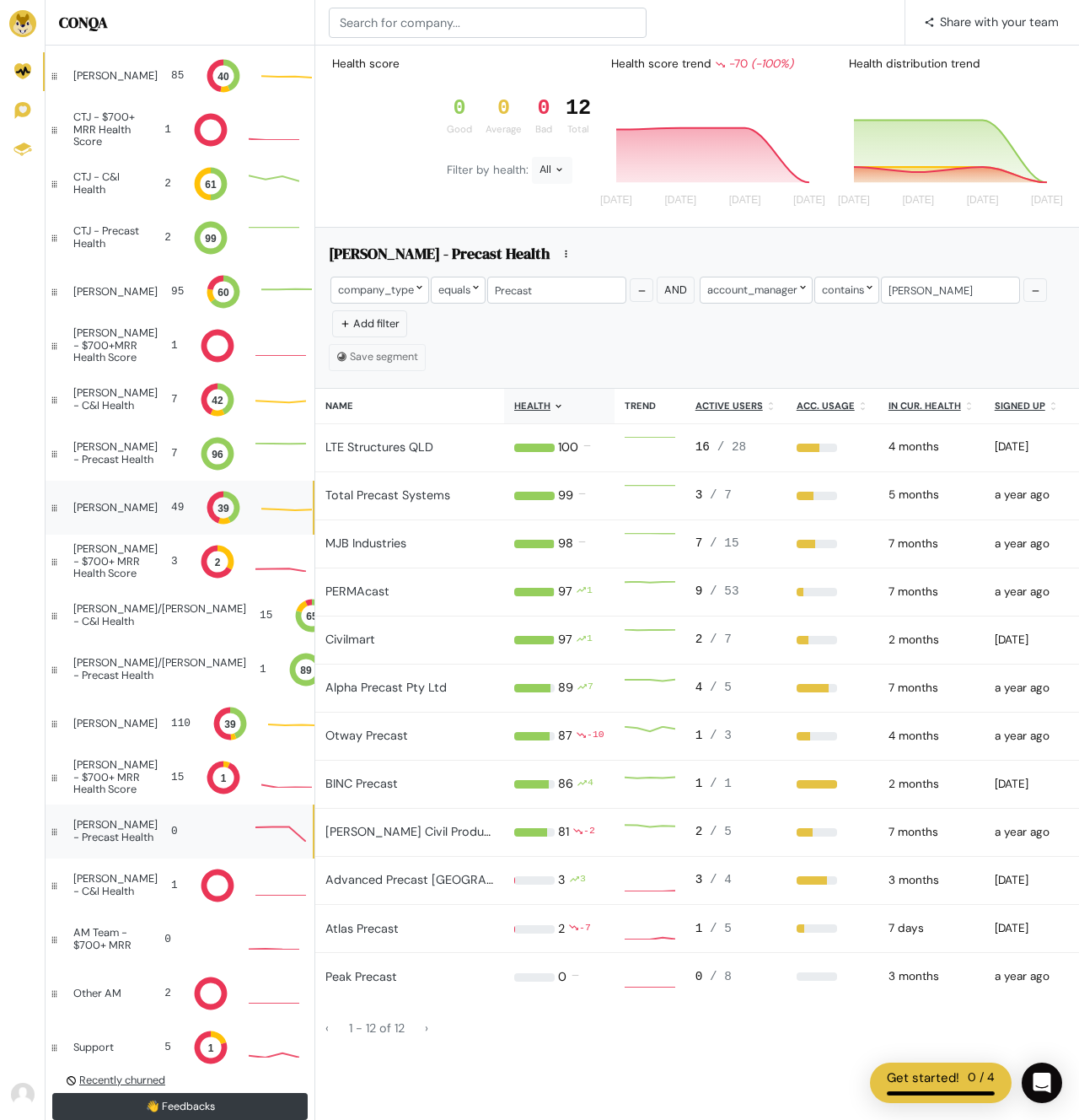
click at [135, 516] on div "[PERSON_NAME] 49 39 Bad: 22 Bad: 22 Bad: 22 43" at bounding box center [179, 507] width 267 height 54
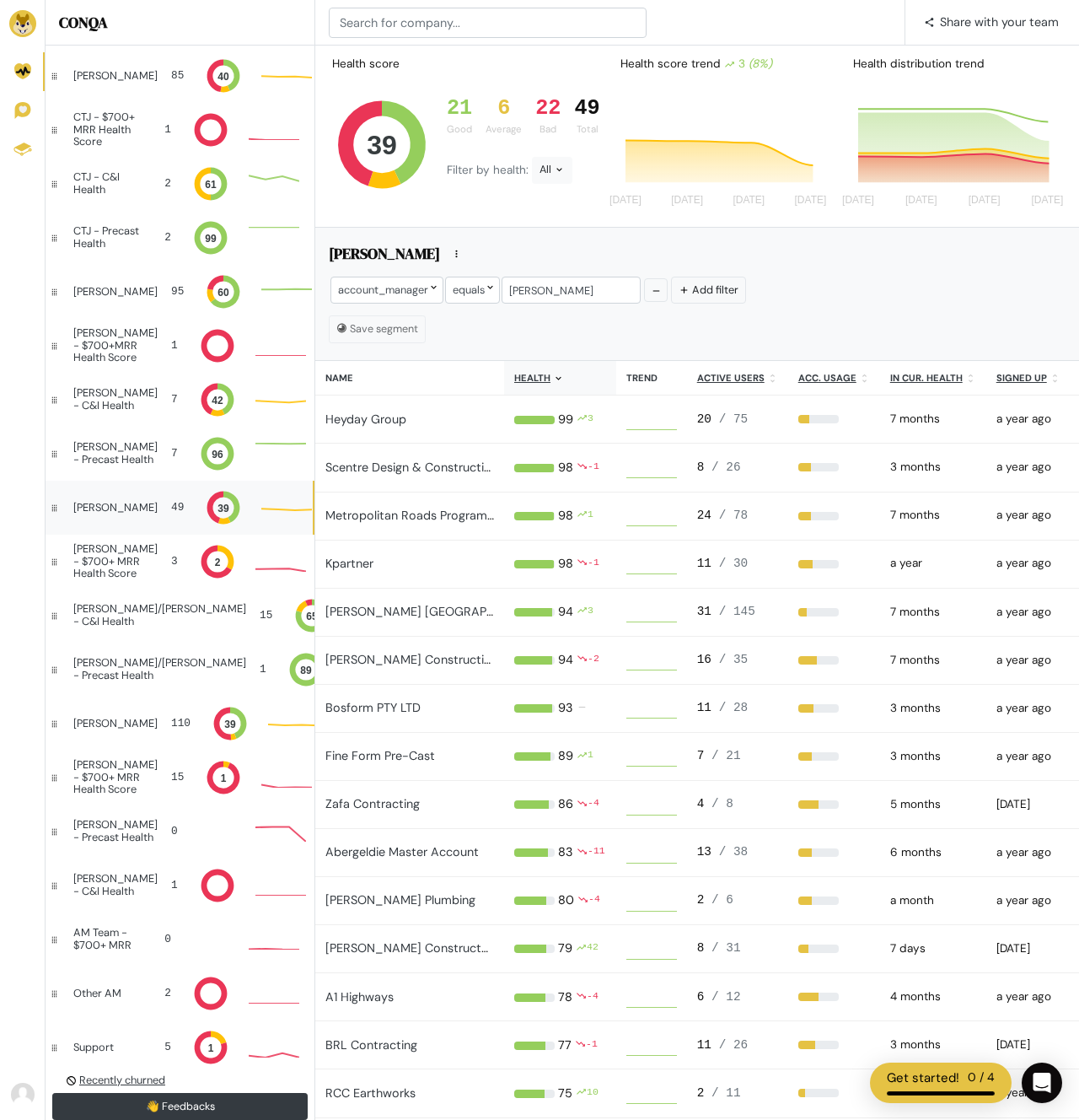
scroll to position [1, 1]
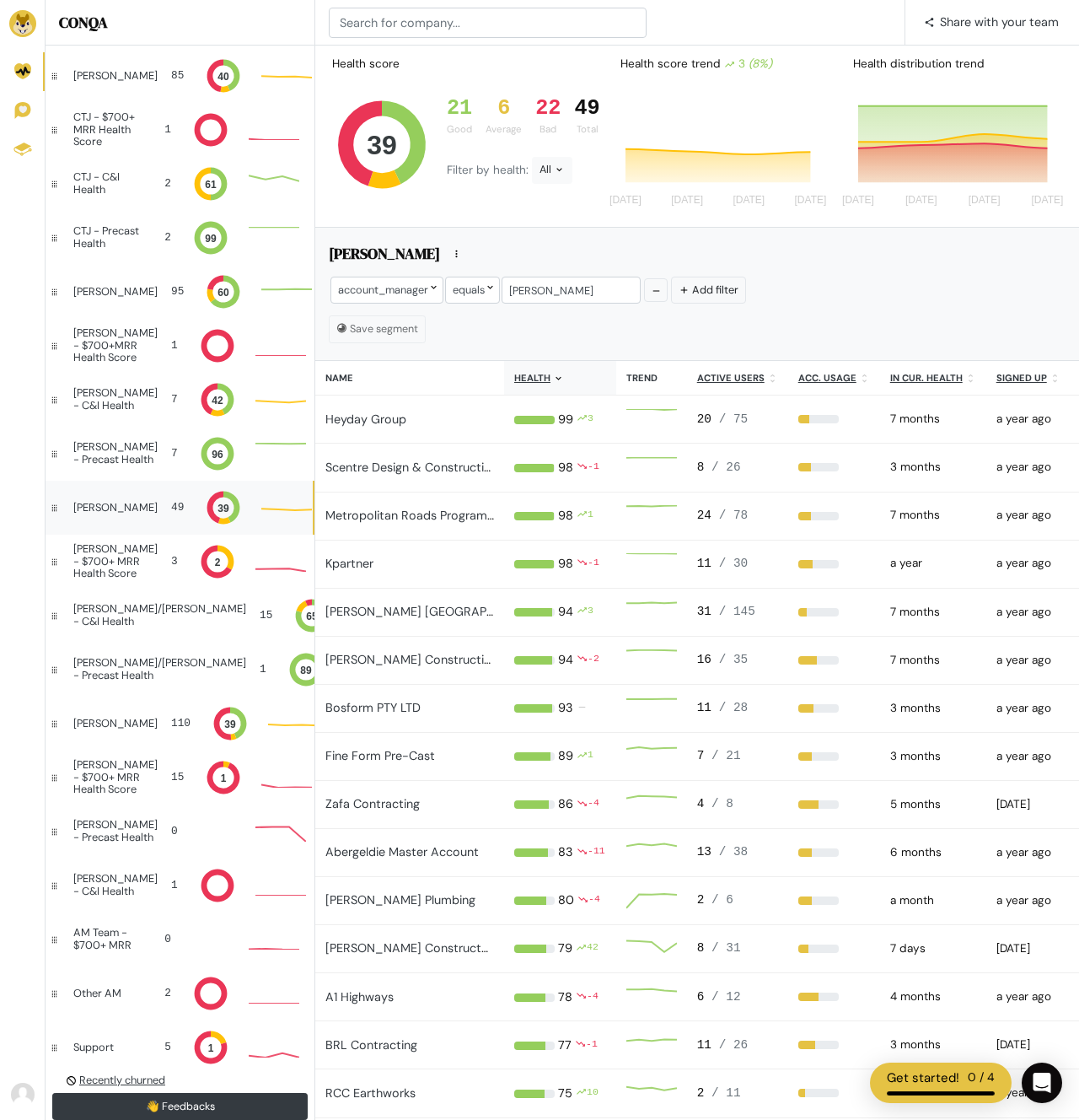
click at [553, 383] on icon at bounding box center [559, 379] width 11 height 11
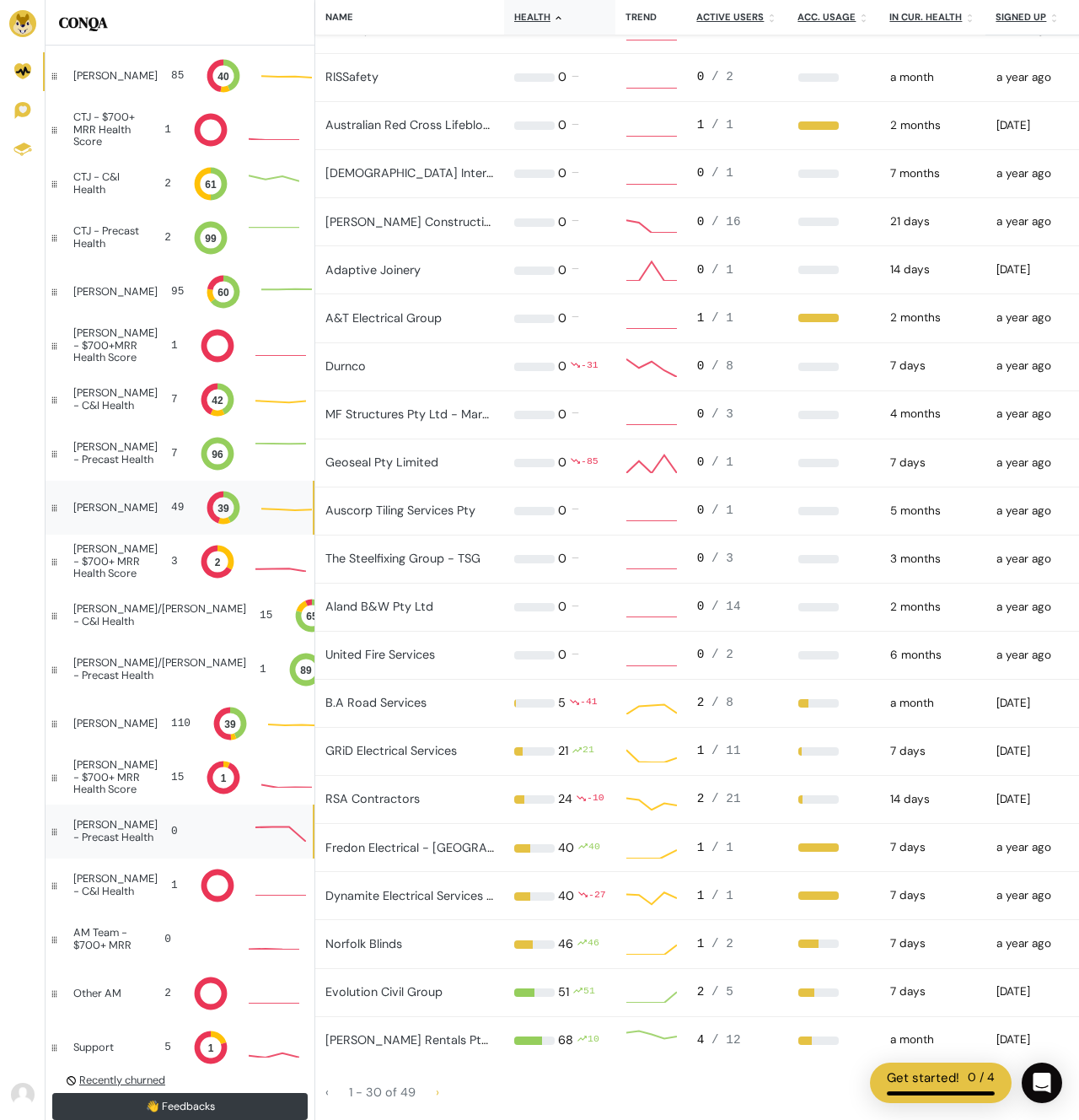
click at [143, 840] on div "[PERSON_NAME] - Precast Health 0 100 90 80 70 60 50 40 30 20 10 0" at bounding box center [179, 830] width 267 height 54
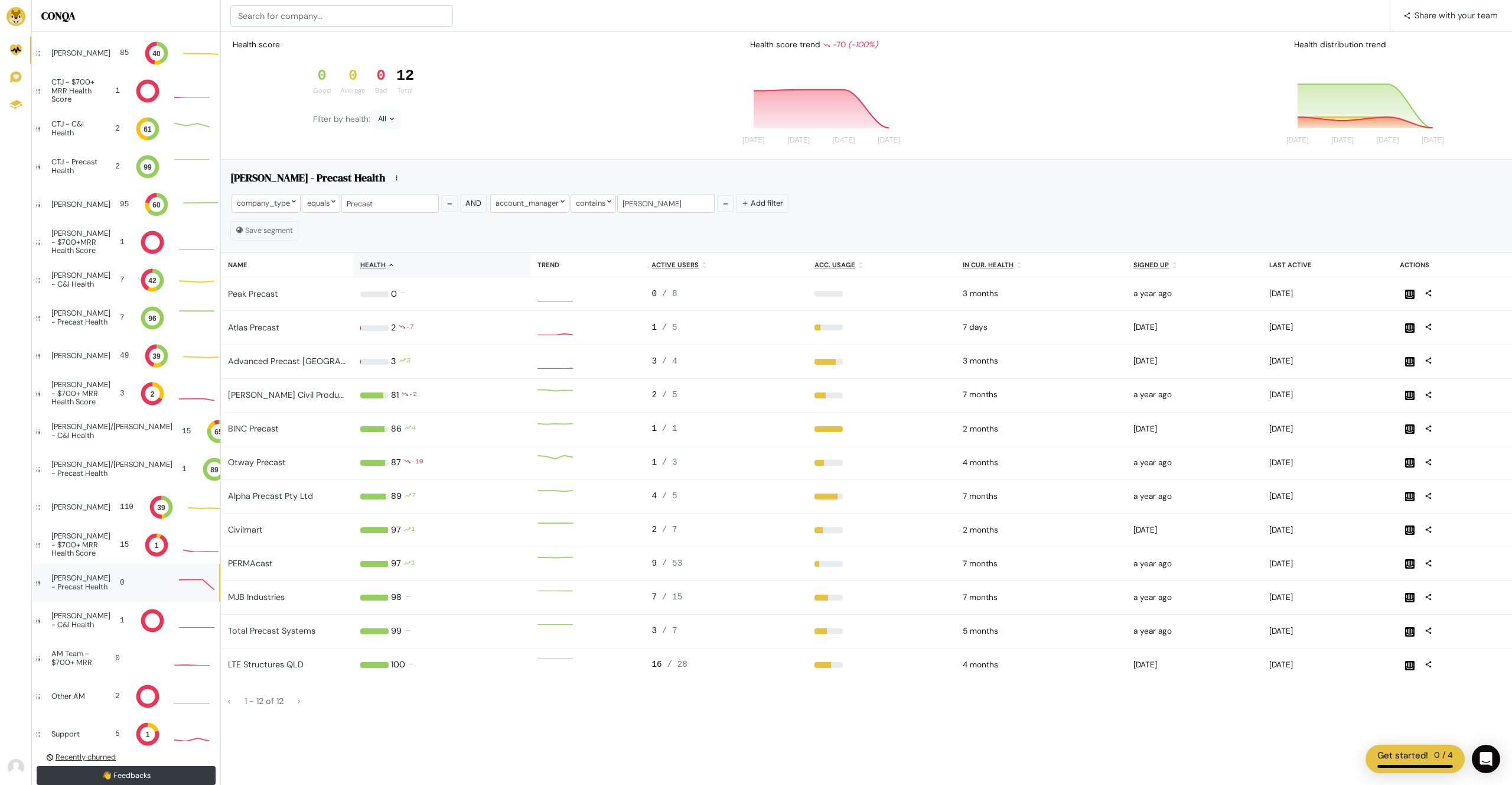
scroll to position [1, 1]
click at [94, 396] on div "[PERSON_NAME] - $700+ MRR Health Score" at bounding box center [80, 393] width 59 height 25
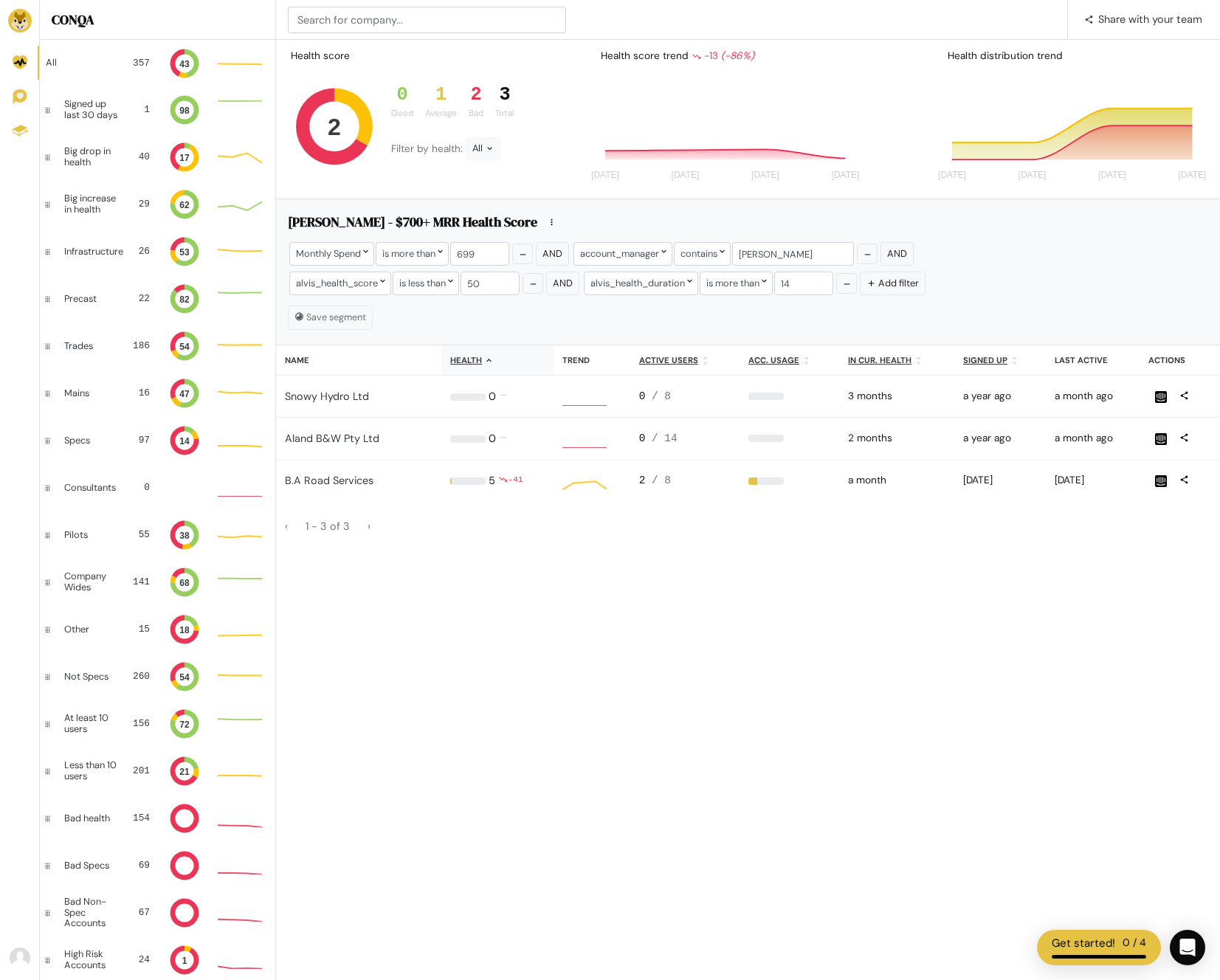
scroll to position [1, 1]
click at [179, 121] on icon at bounding box center [185, 110] width 29 height 29
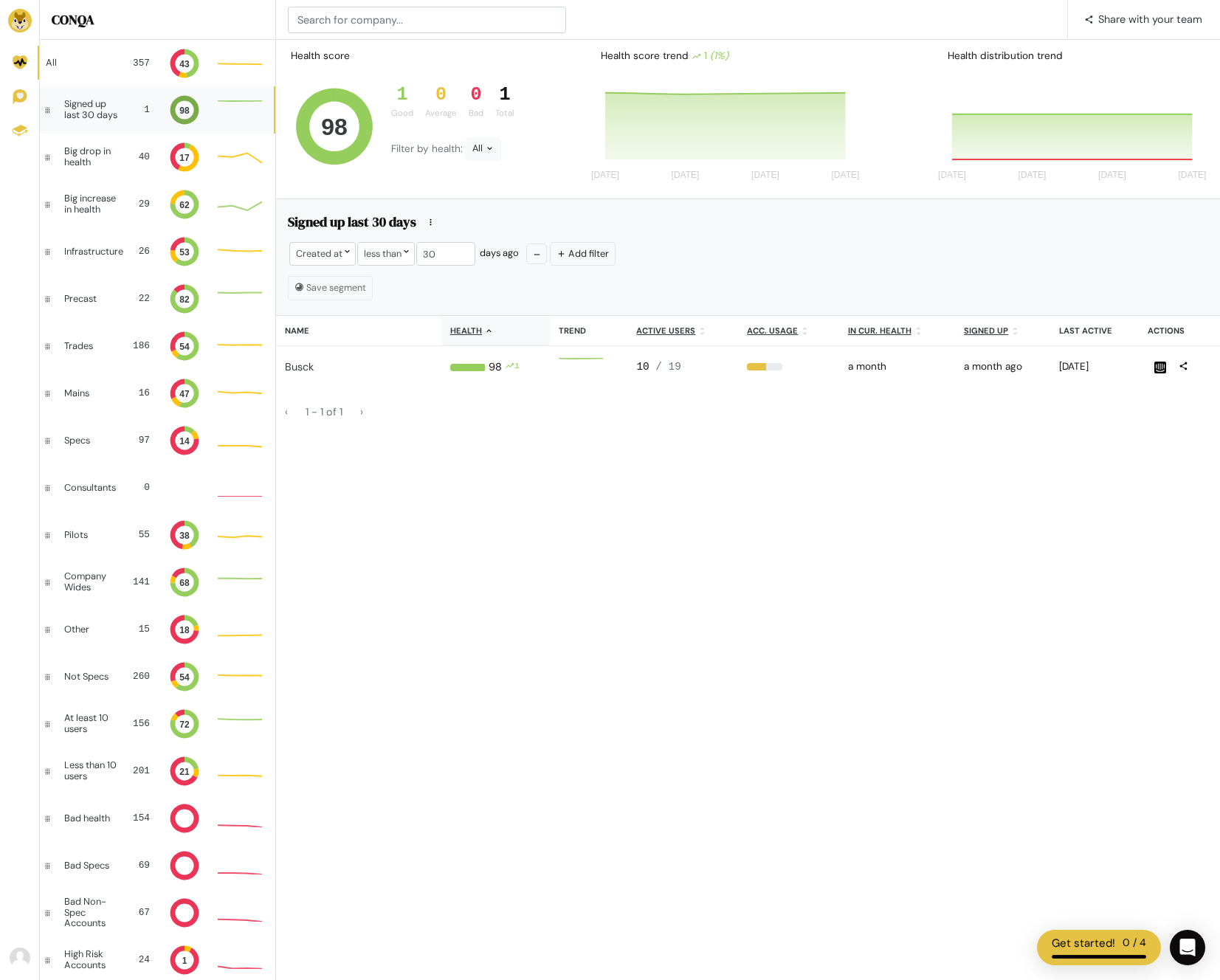
click at [122, 112] on div "Signed up last 30 days" at bounding box center [93, 109] width 59 height 21
click at [130, 728] on div "At least 10 users 156 72" at bounding box center [156, 723] width 234 height 47
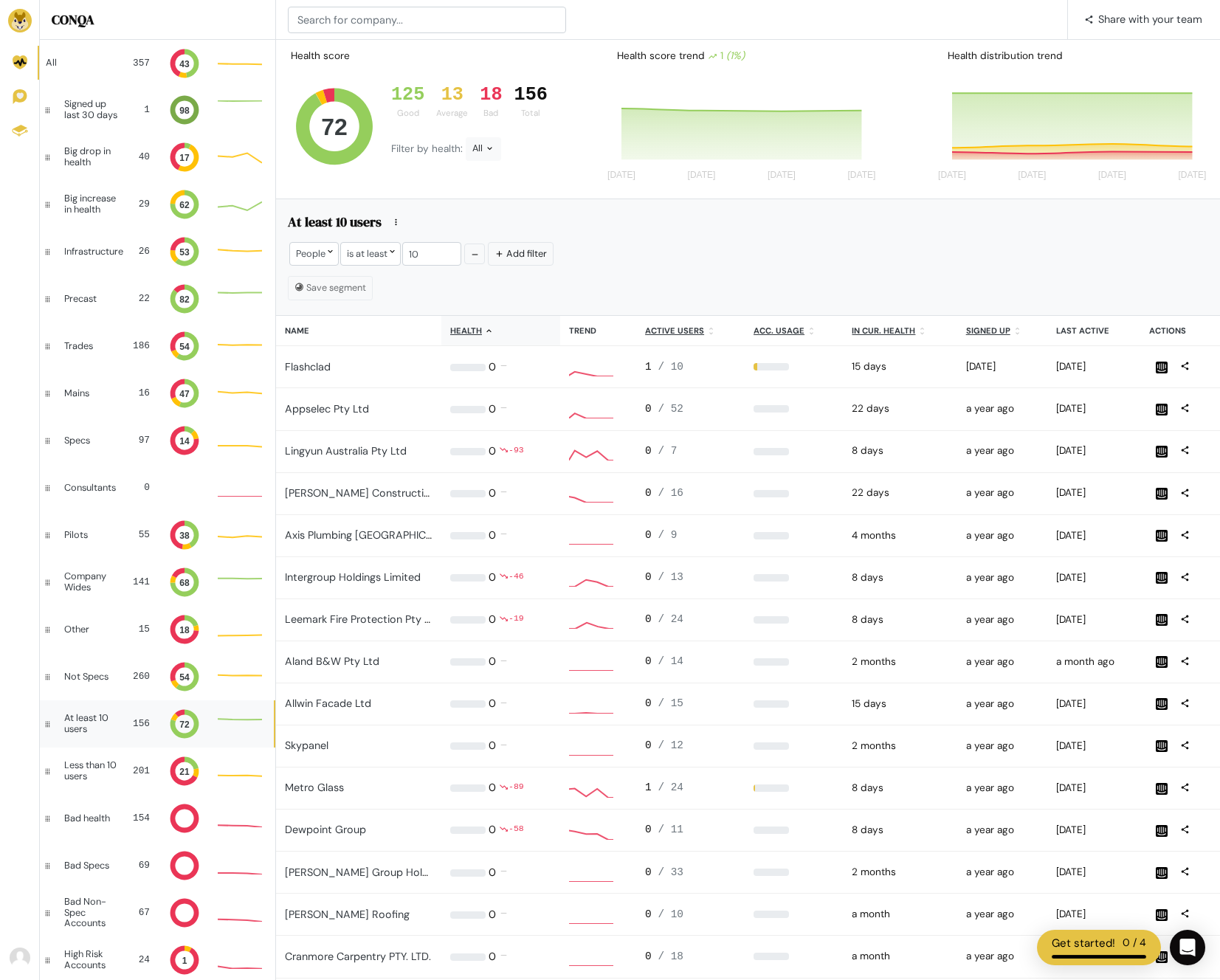
scroll to position [1, 1]
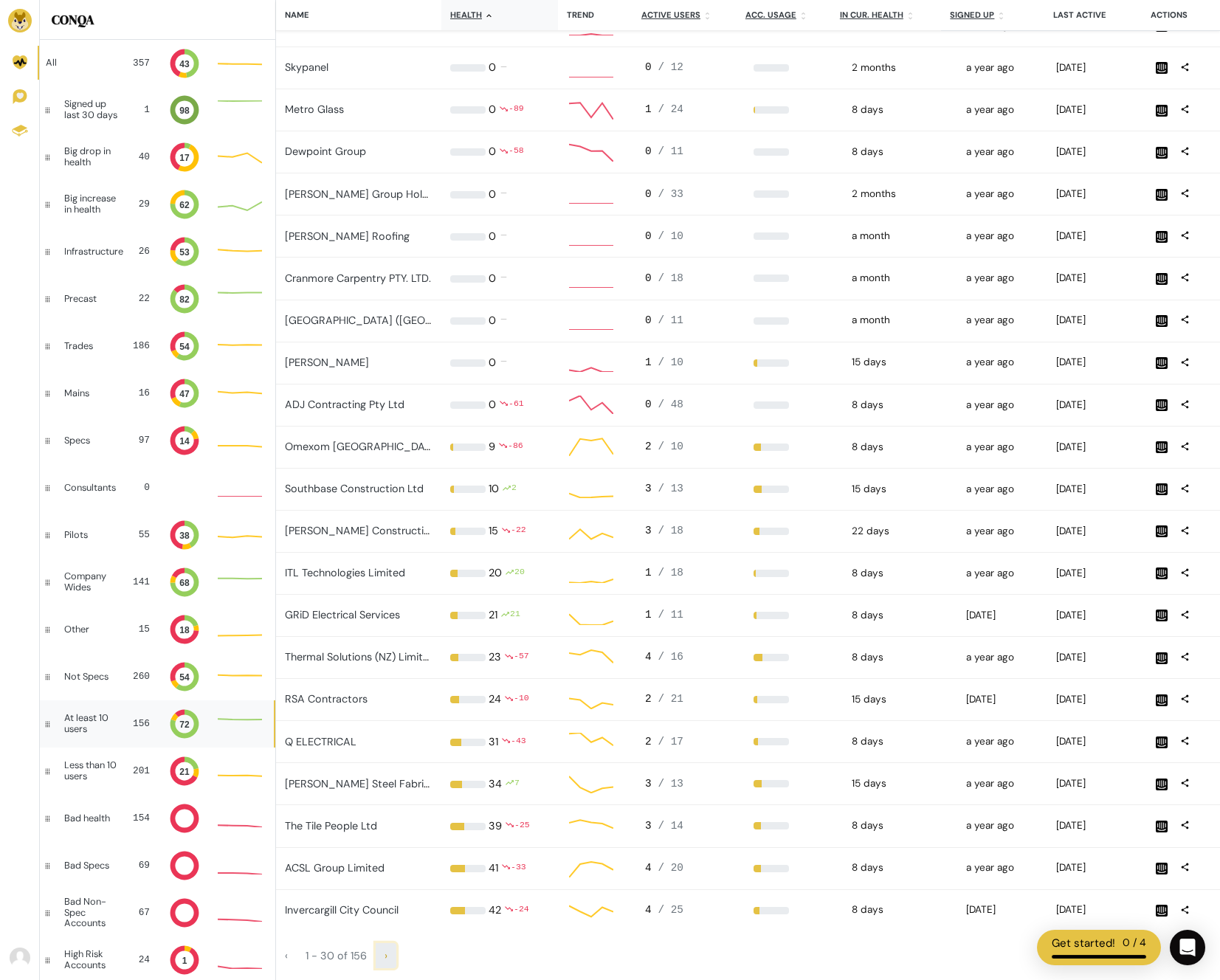
click at [385, 948] on span "›" at bounding box center [386, 955] width 3 height 13
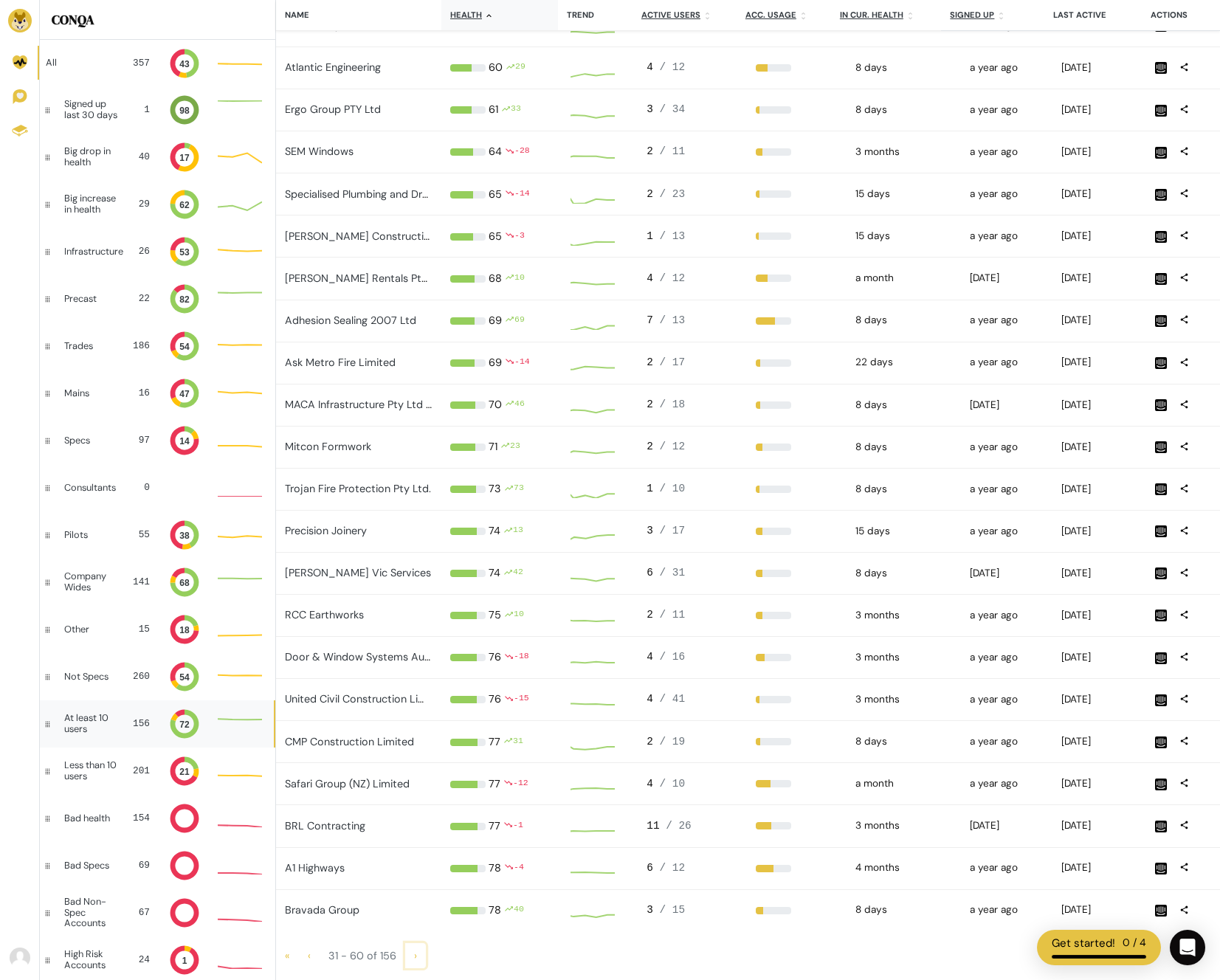
scroll to position [19, 58]
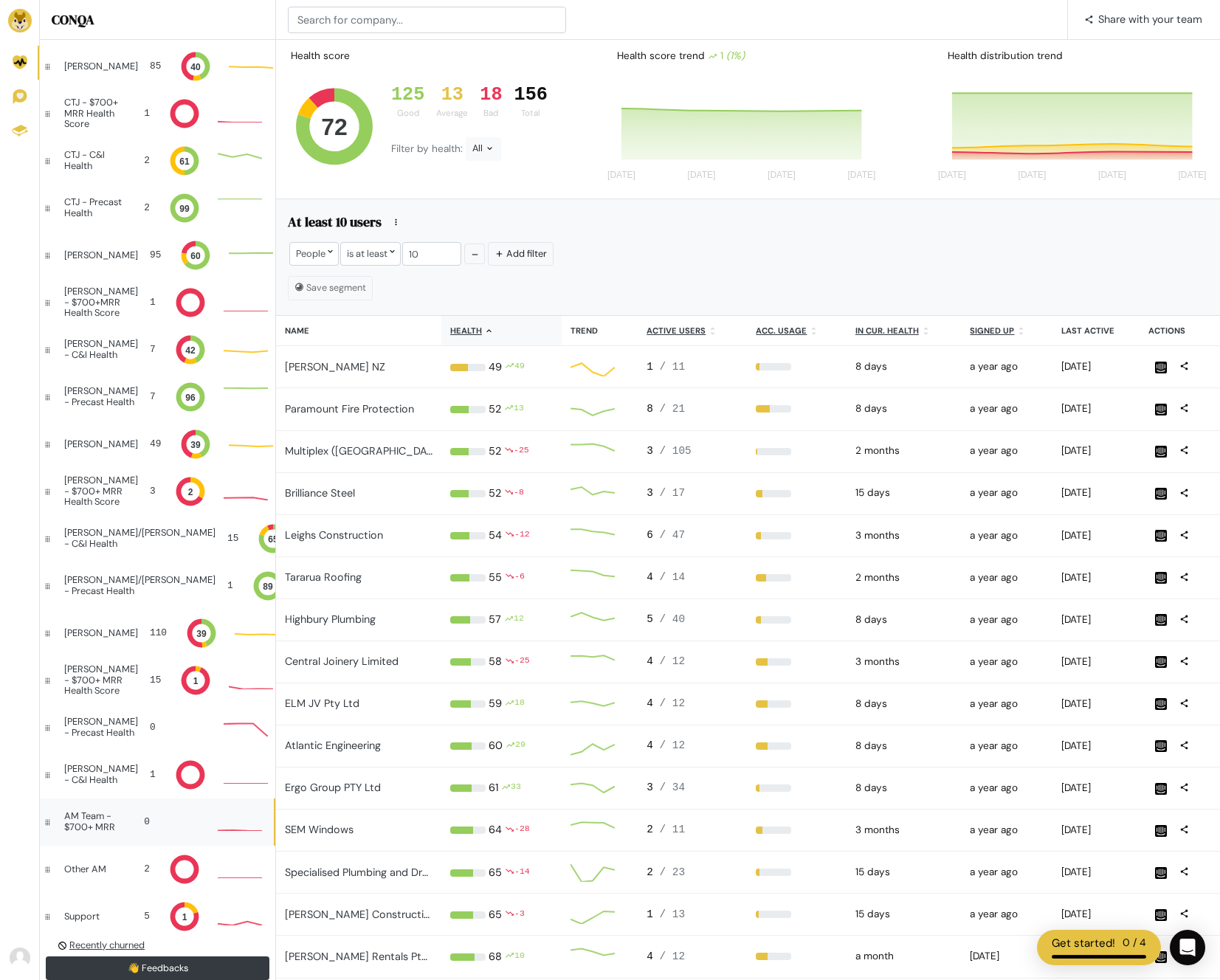
click at [77, 822] on div "AM Team - $700+ MRR" at bounding box center [94, 821] width 60 height 21
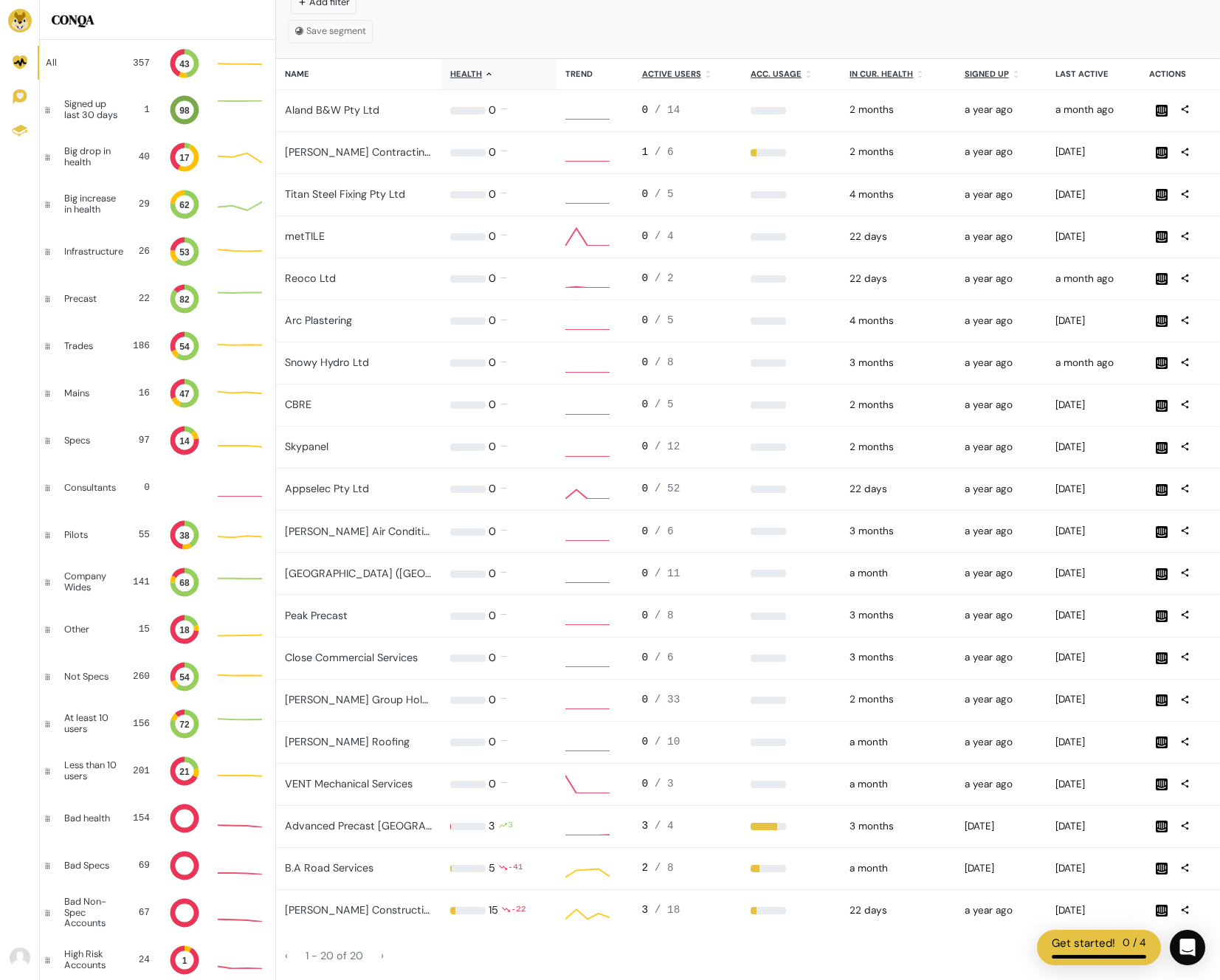
scroll to position [40, 45]
